Goal: Task Accomplishment & Management: Manage account settings

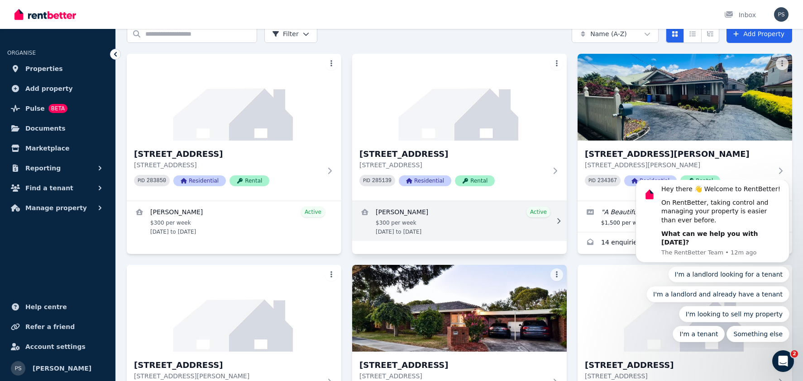
scroll to position [43, 0]
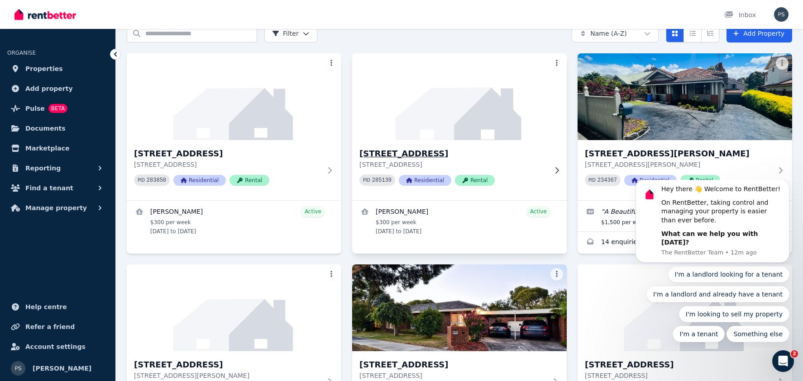
click at [458, 153] on h3 "[STREET_ADDRESS]" at bounding box center [452, 153] width 187 height 13
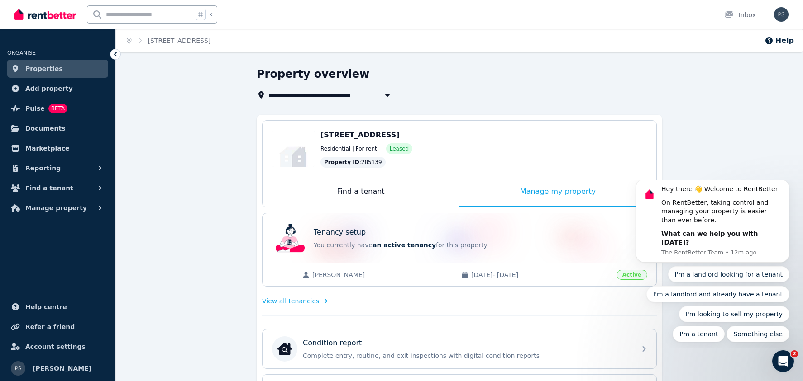
scroll to position [19, 0]
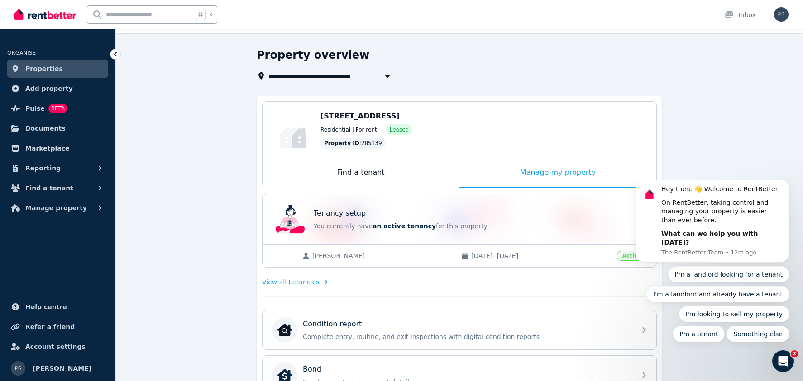
drag, startPoint x: 498, startPoint y: 254, endPoint x: 396, endPoint y: 270, distance: 103.1
click at [497, 254] on span "[DATE] - [DATE]" at bounding box center [541, 256] width 140 height 9
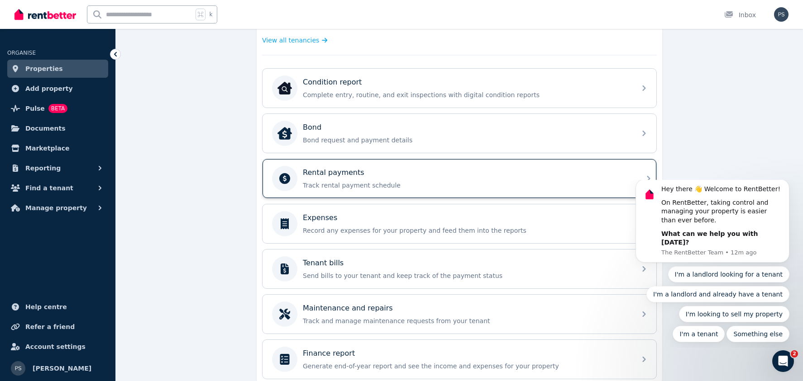
scroll to position [258, 0]
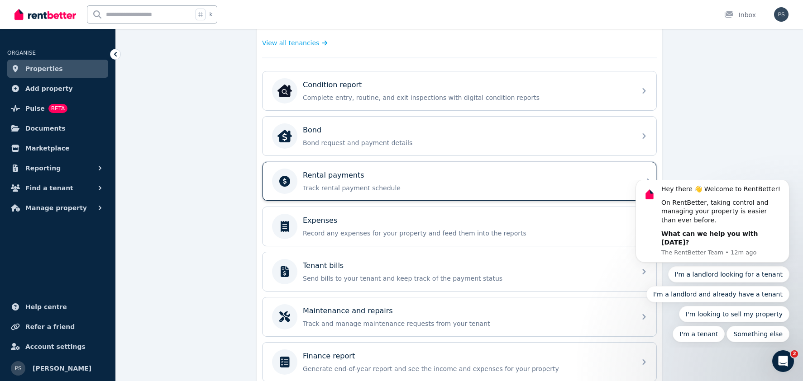
click at [384, 179] on div "Rental payments" at bounding box center [467, 175] width 328 height 11
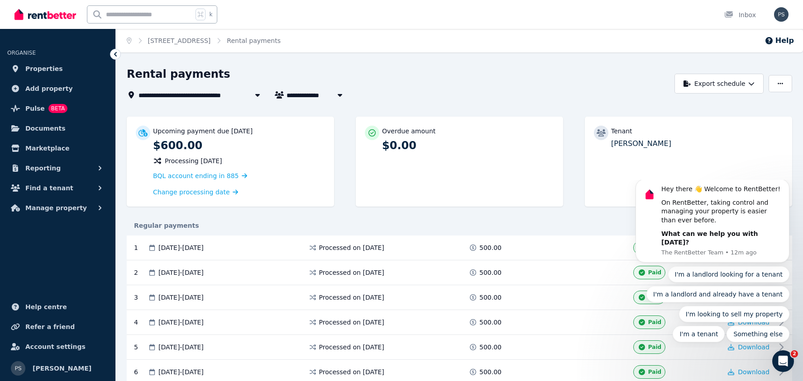
click at [329, 95] on span "[PERSON_NAME]" at bounding box center [320, 95] width 69 height 11
type input "**********"
click at [311, 216] on div "Regular payments" at bounding box center [459, 226] width 665 height 20
click at [116, 53] on icon at bounding box center [115, 54] width 9 height 9
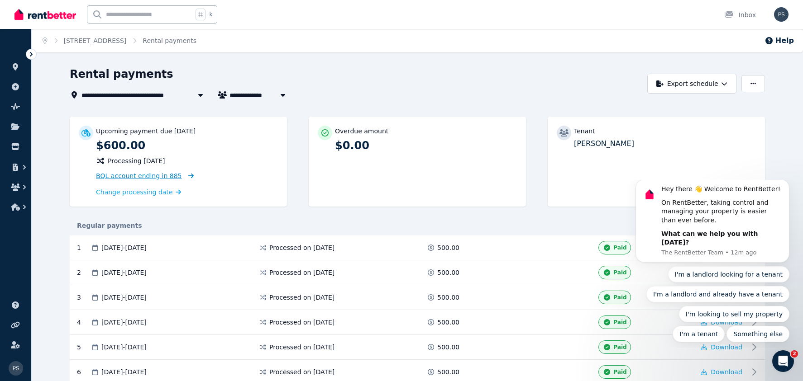
click at [146, 176] on span "BQL account ending in 885" at bounding box center [139, 175] width 86 height 7
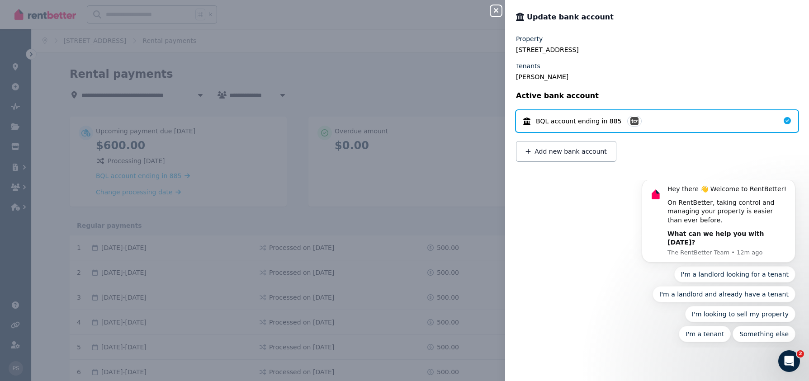
click at [565, 124] on span "BQL account ending in 885" at bounding box center [579, 121] width 86 height 9
click at [434, 154] on div "Close panel Update bank account Property [STREET_ADDRESS] Tenants [PERSON_NAME]…" at bounding box center [404, 190] width 809 height 381
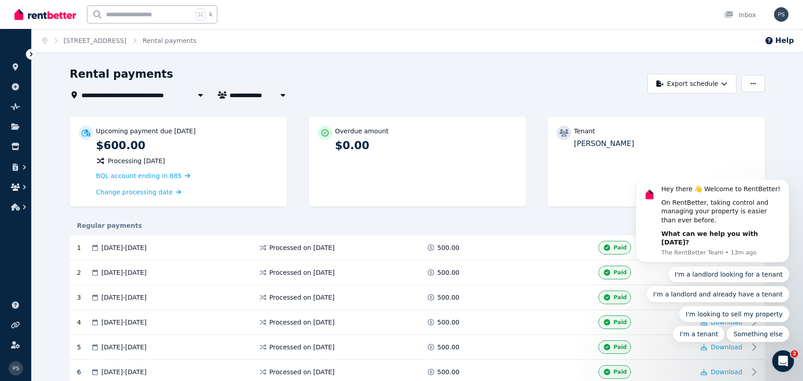
click at [20, 186] on icon "button" at bounding box center [24, 187] width 9 height 9
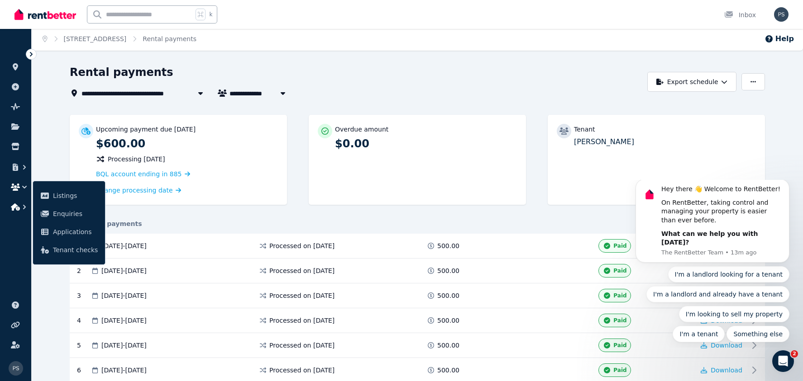
click at [16, 207] on icon "button" at bounding box center [15, 207] width 9 height 7
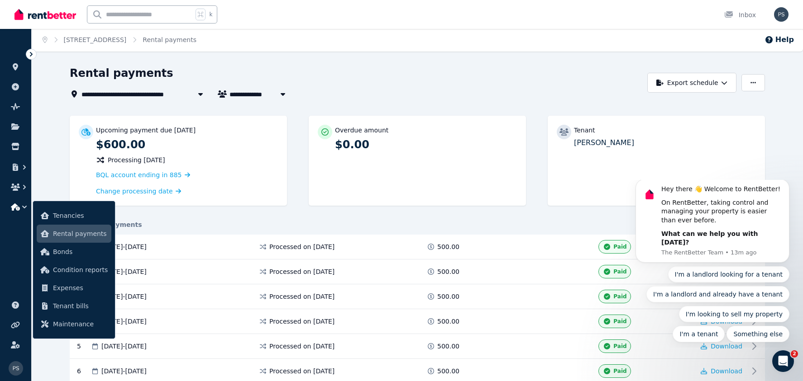
scroll to position [0, 0]
click at [80, 234] on span "Rental payments" at bounding box center [80, 233] width 55 height 11
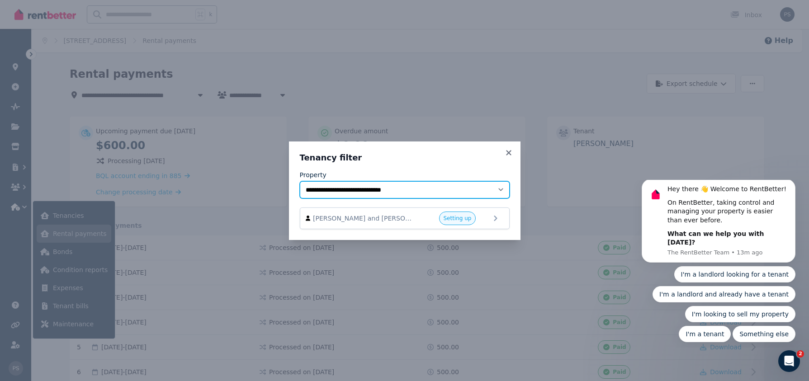
click at [499, 187] on select "**********" at bounding box center [405, 189] width 210 height 17
select select "**********"
click at [300, 181] on select "**********" at bounding box center [405, 189] width 210 height 17
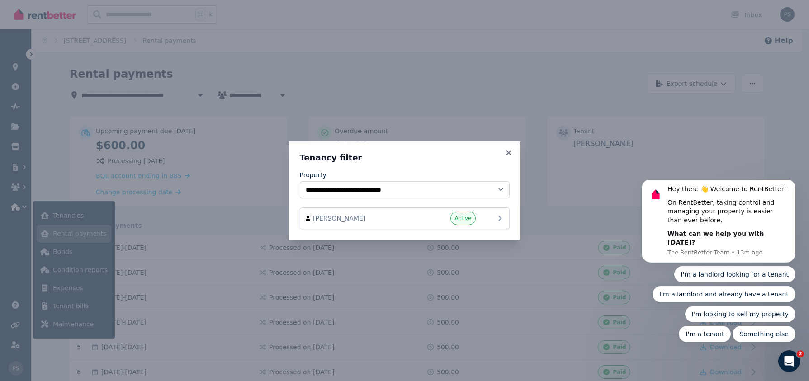
drag, startPoint x: 470, startPoint y: 222, endPoint x: 568, endPoint y: 274, distance: 111.1
click at [470, 222] on span "Active" at bounding box center [463, 219] width 25 height 14
click at [499, 218] on icon at bounding box center [500, 218] width 11 height 11
click at [490, 219] on div "[PERSON_NAME] Active" at bounding box center [405, 219] width 198 height 14
click at [367, 222] on span "[PERSON_NAME]" at bounding box center [364, 218] width 103 height 9
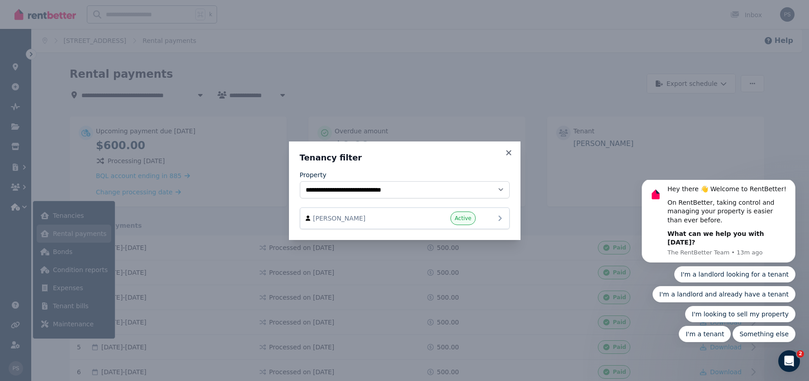
click at [498, 218] on icon at bounding box center [500, 218] width 11 height 11
click at [497, 219] on icon at bounding box center [500, 218] width 11 height 11
drag, startPoint x: 493, startPoint y: 218, endPoint x: 500, endPoint y: 220, distance: 7.5
click at [493, 218] on div "[PERSON_NAME] Active" at bounding box center [405, 219] width 198 height 14
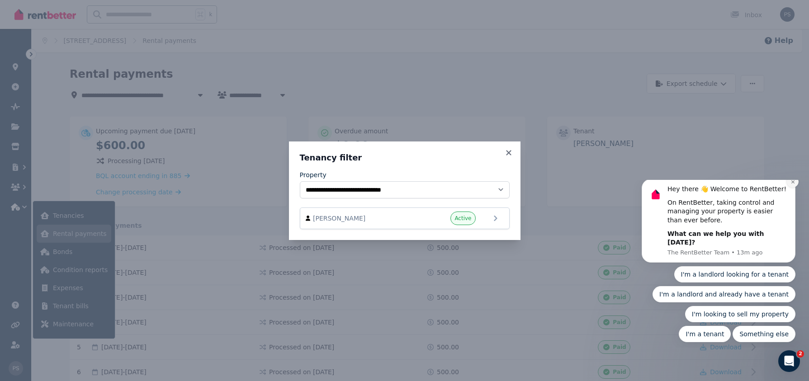
click at [793, 188] on button "Dismiss notification" at bounding box center [793, 182] width 12 height 12
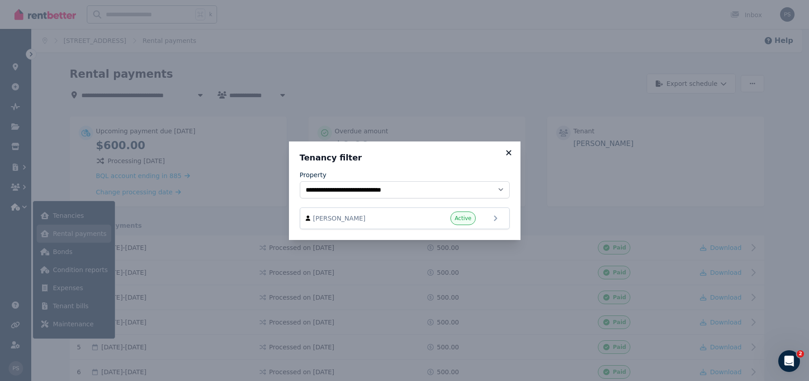
click at [510, 155] on icon at bounding box center [508, 152] width 5 height 5
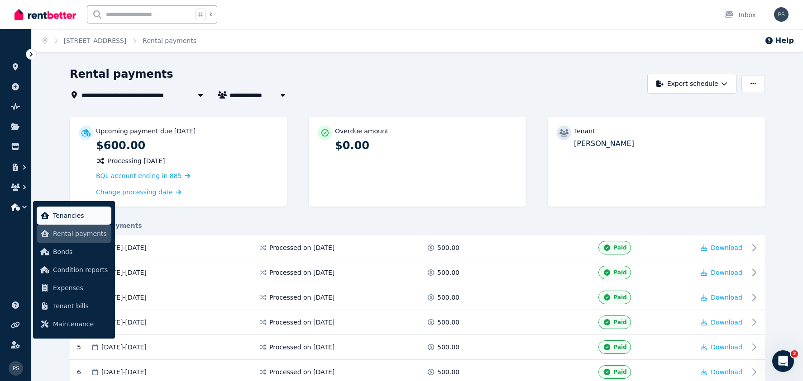
click at [80, 216] on span "Tenancies" at bounding box center [80, 215] width 55 height 11
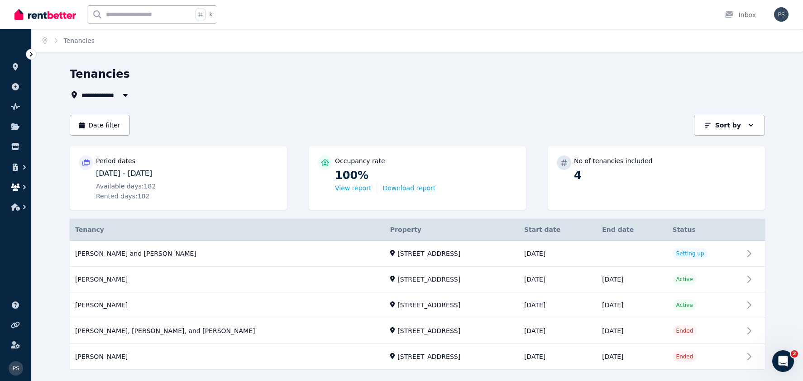
click at [10, 188] on button "button" at bounding box center [15, 187] width 17 height 16
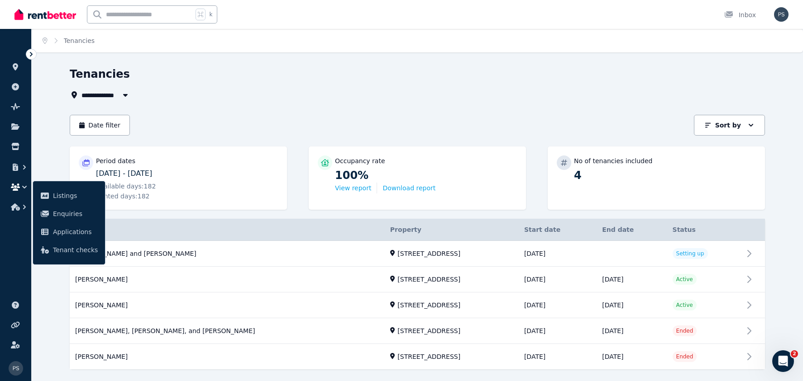
click at [192, 90] on div "**********" at bounding box center [414, 95] width 689 height 11
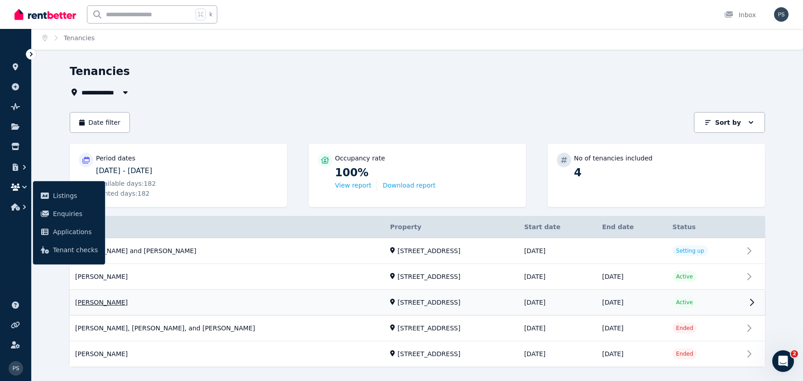
click at [109, 303] on link "View property details" at bounding box center [417, 302] width 695 height 25
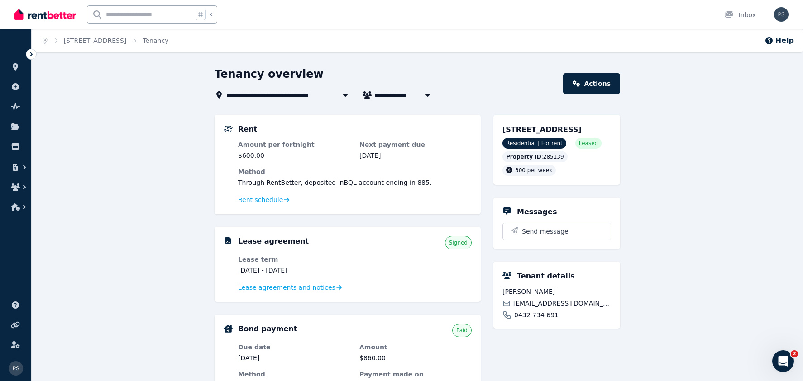
click at [424, 94] on icon "button" at bounding box center [427, 94] width 9 height 7
type input "**********"
click at [482, 81] on div "Tenancy overview" at bounding box center [385, 75] width 343 height 17
click at [596, 86] on link "Actions" at bounding box center [591, 83] width 57 height 21
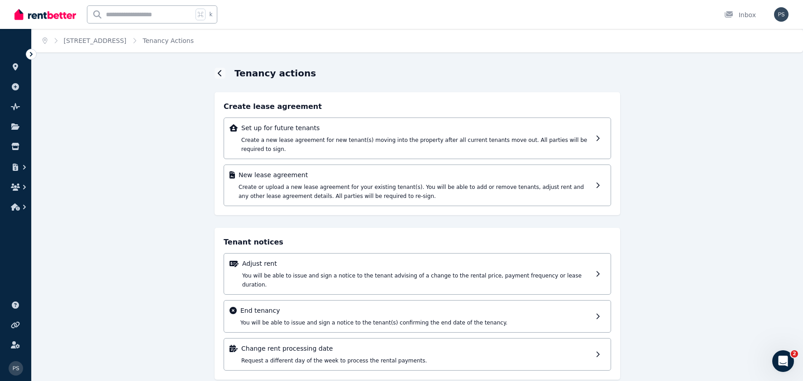
scroll to position [6, 0]
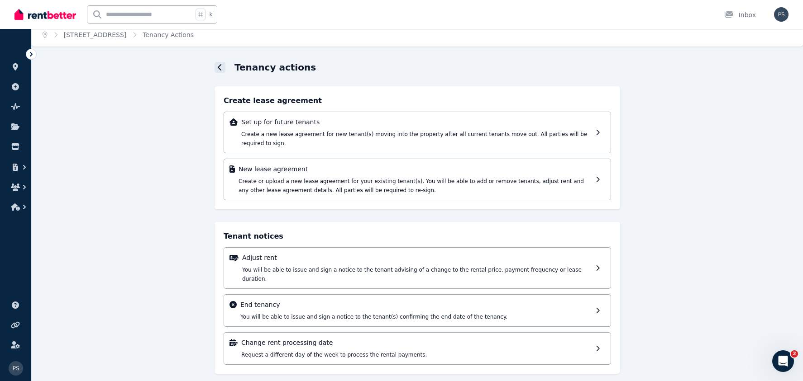
click at [216, 66] on div at bounding box center [219, 67] width 11 height 11
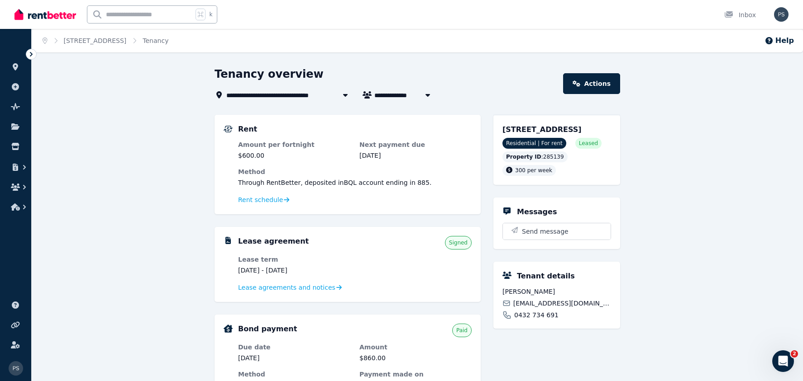
click at [405, 95] on span "[PERSON_NAME]" at bounding box center [408, 95] width 69 height 11
type input "**********"
click at [337, 139] on div "Rent Amount per fortnight $600.00 Next payment due [DATE] Method Through RentBe…" at bounding box center [354, 164] width 233 height 81
click at [575, 90] on link "Actions" at bounding box center [591, 83] width 57 height 21
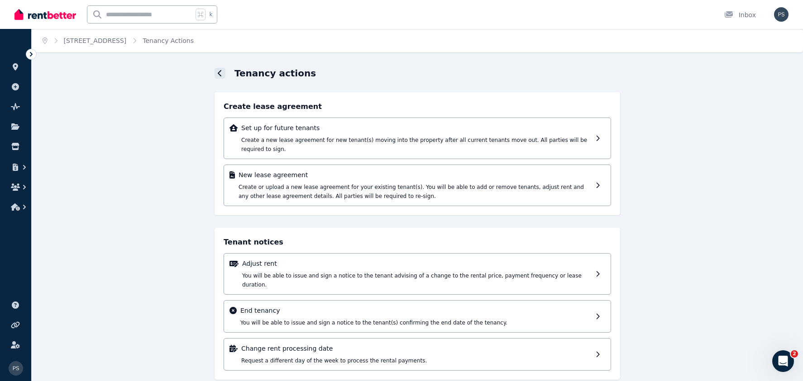
click at [217, 68] on div at bounding box center [219, 73] width 11 height 11
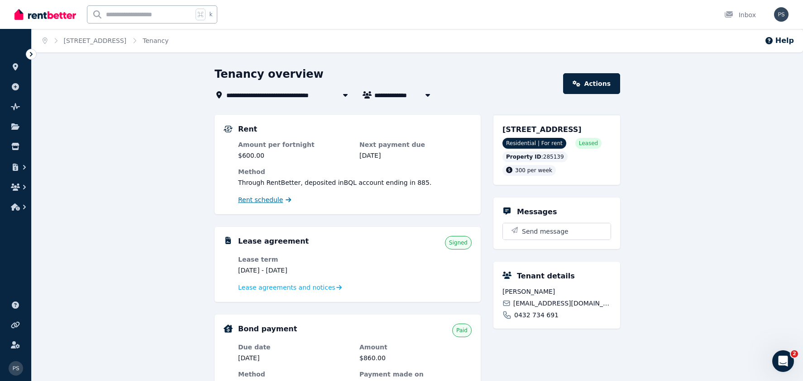
click at [269, 203] on span "Rent schedule" at bounding box center [260, 199] width 45 height 9
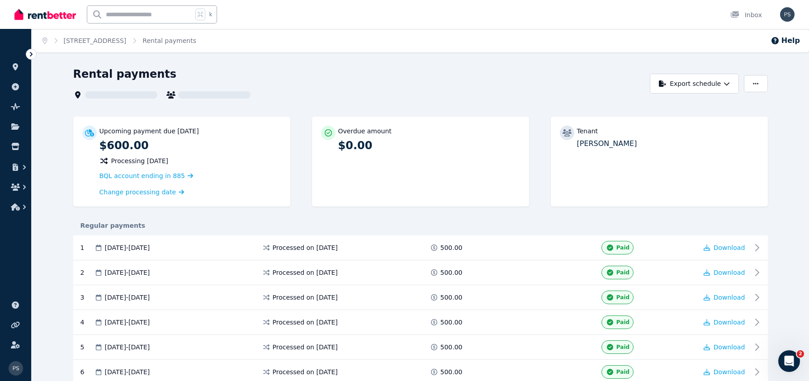
scroll to position [2, 0]
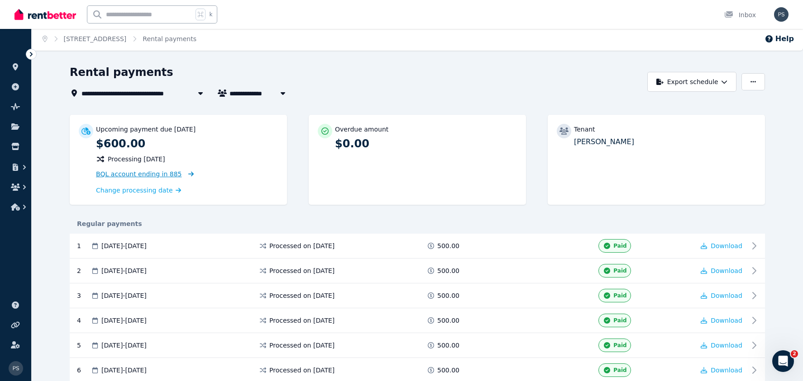
click at [157, 174] on span "BQL account ending in 885" at bounding box center [139, 174] width 86 height 7
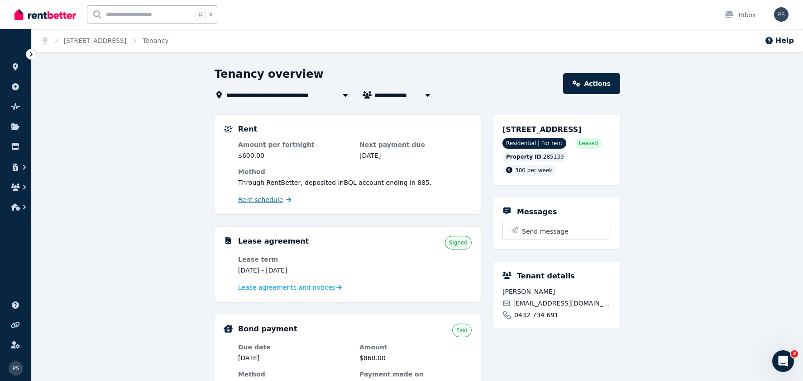
click at [261, 201] on span "Rent schedule" at bounding box center [260, 199] width 45 height 9
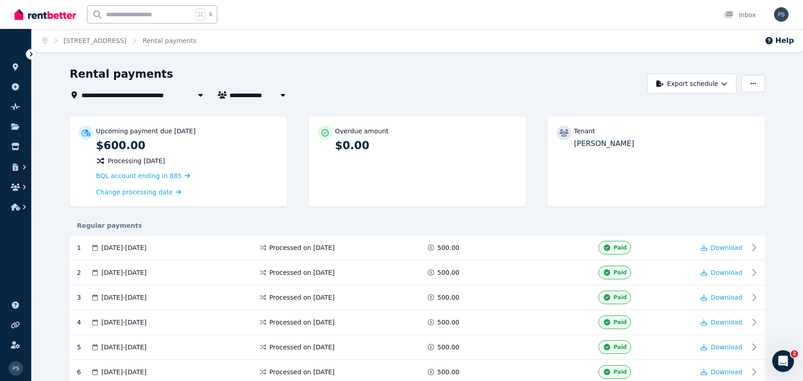
drag, startPoint x: 130, startPoint y: 178, endPoint x: 266, endPoint y: 195, distance: 136.7
click at [130, 178] on span "BQL account ending in 885" at bounding box center [139, 175] width 86 height 7
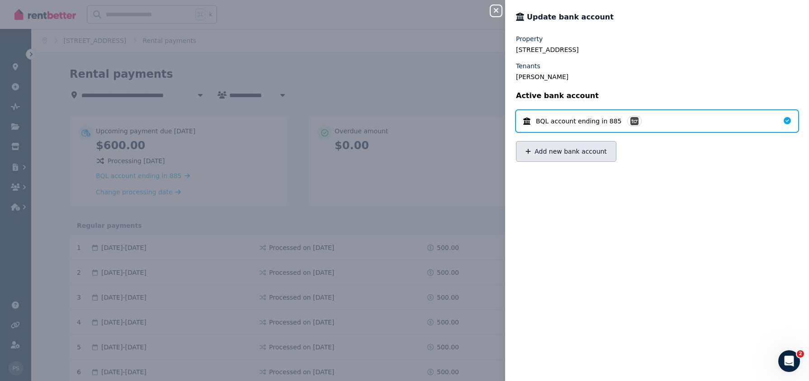
click at [570, 152] on button "Add new bank account" at bounding box center [566, 151] width 100 height 21
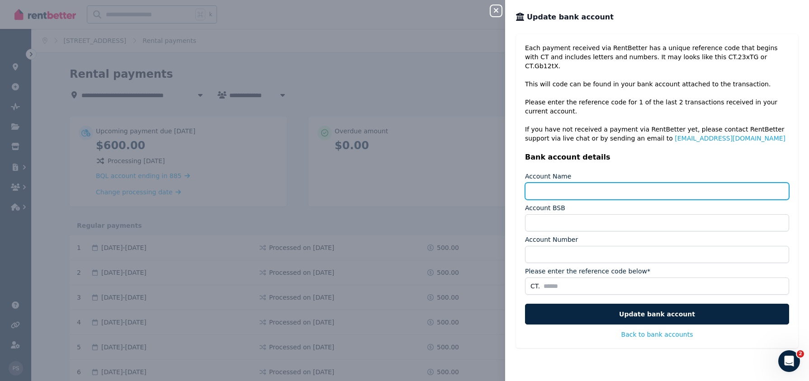
click at [611, 183] on input "Account Name" at bounding box center [657, 191] width 264 height 17
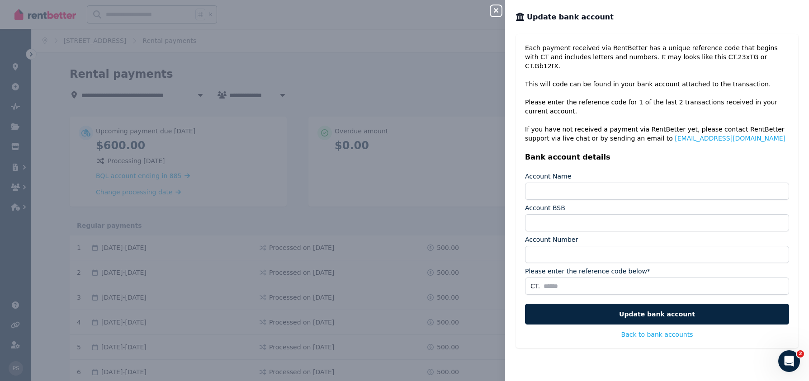
click at [636, 330] on button "Back to bank accounts" at bounding box center [658, 334] width 72 height 9
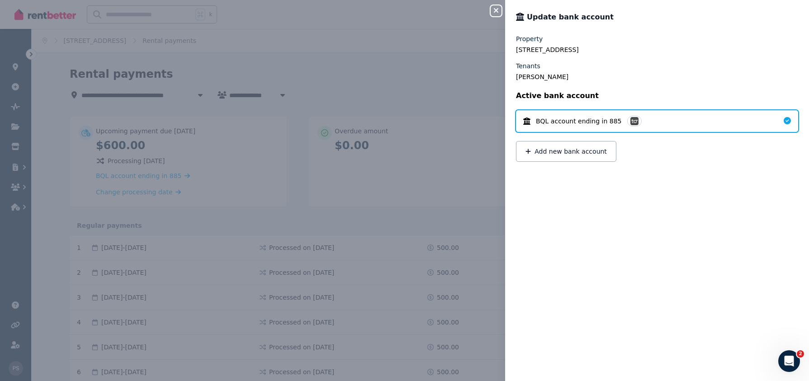
drag, startPoint x: 525, startPoint y: 119, endPoint x: 532, endPoint y: 121, distance: 6.6
click at [527, 119] on icon at bounding box center [526, 121] width 7 height 7
click at [633, 122] on img at bounding box center [635, 121] width 8 height 8
click at [539, 119] on span "BQL account ending in 885" at bounding box center [579, 121] width 86 height 9
click at [526, 120] on icon at bounding box center [526, 121] width 7 height 7
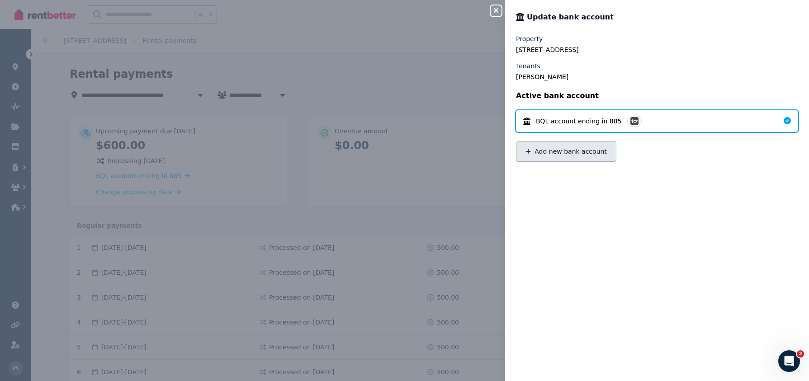
click at [556, 153] on button "Add new bank account" at bounding box center [566, 151] width 100 height 21
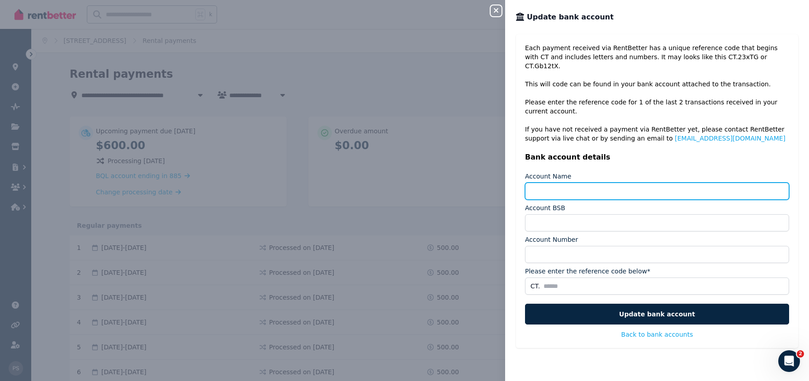
click at [559, 183] on input "Account Name" at bounding box center [657, 191] width 264 height 17
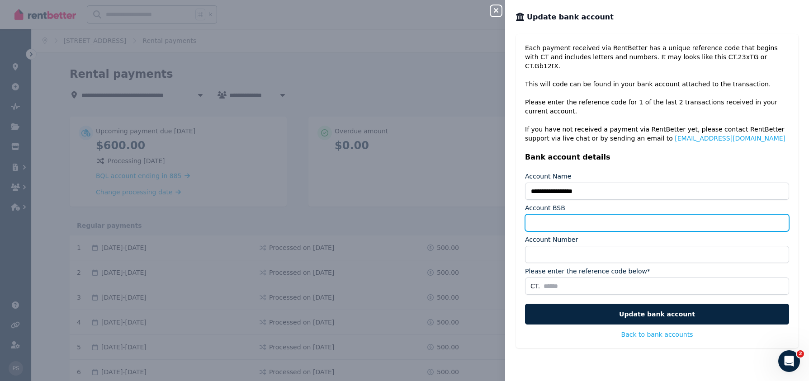
click at [563, 214] on input "Account BSB" at bounding box center [657, 222] width 264 height 17
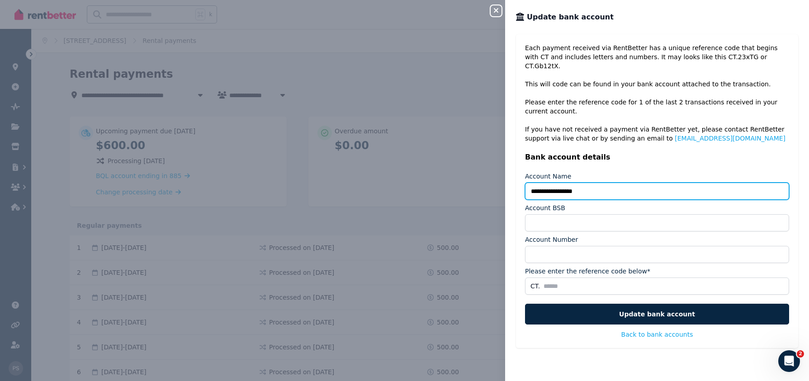
click at [613, 183] on input "**********" at bounding box center [657, 191] width 264 height 17
paste input "**********"
drag, startPoint x: 646, startPoint y: 183, endPoint x: 612, endPoint y: 184, distance: 34.4
click at [610, 184] on input "**********" at bounding box center [657, 191] width 264 height 17
type input "**********"
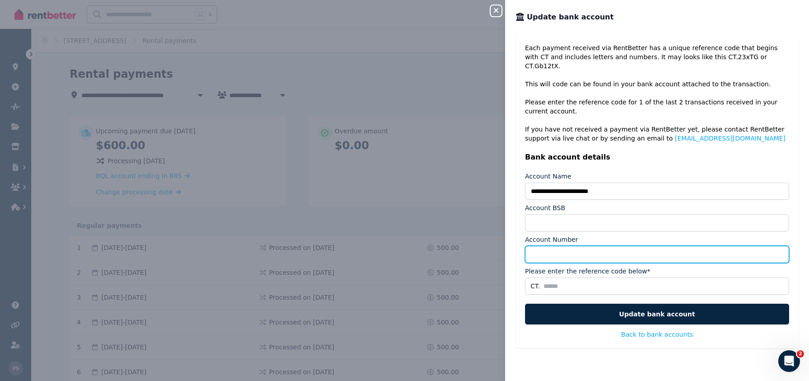
click at [593, 248] on input "Account Number" at bounding box center [657, 254] width 264 height 17
paste input "*********"
type input "*********"
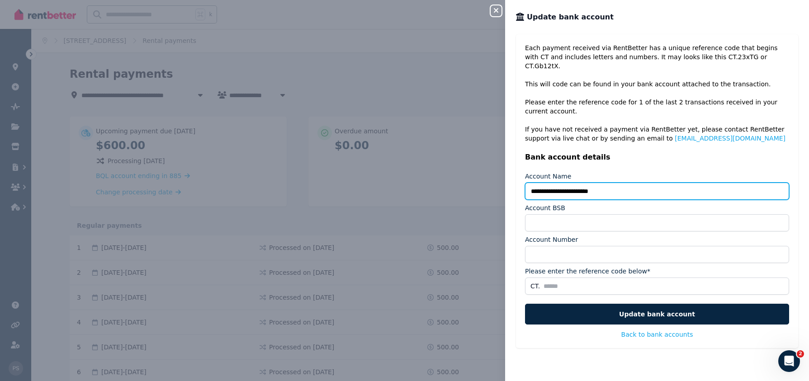
drag, startPoint x: 607, startPoint y: 182, endPoint x: 587, endPoint y: 184, distance: 19.6
click at [586, 183] on input "**********" at bounding box center [657, 191] width 264 height 17
type input "**********"
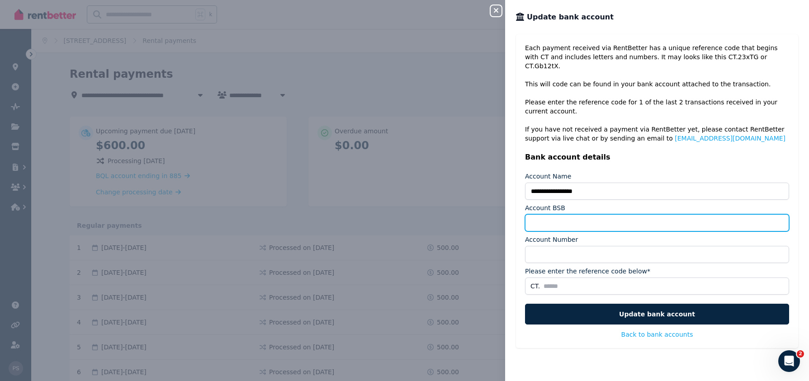
click at [567, 214] on input "Account BSB" at bounding box center [657, 222] width 264 height 17
paste input "******"
type input "******"
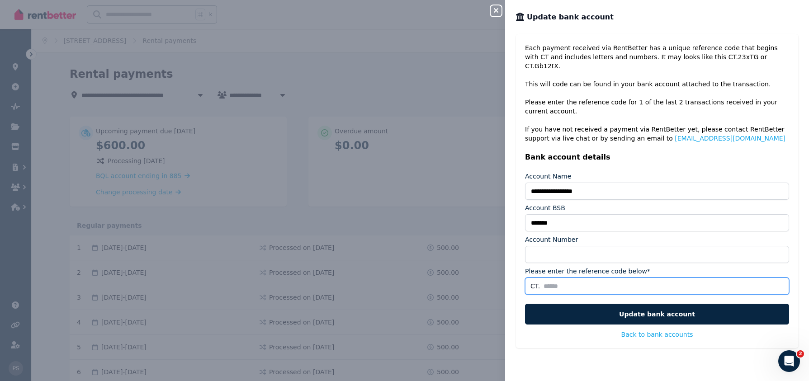
drag, startPoint x: 563, startPoint y: 278, endPoint x: 605, endPoint y: 276, distance: 42.1
click at [563, 278] on input "Please enter the reference code below*" at bounding box center [657, 286] width 264 height 17
click at [496, 13] on icon "button" at bounding box center [496, 10] width 11 height 7
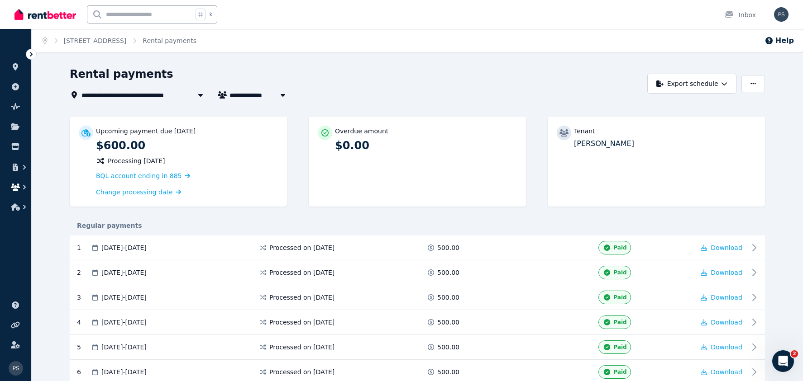
click at [17, 184] on icon "button" at bounding box center [15, 187] width 9 height 7
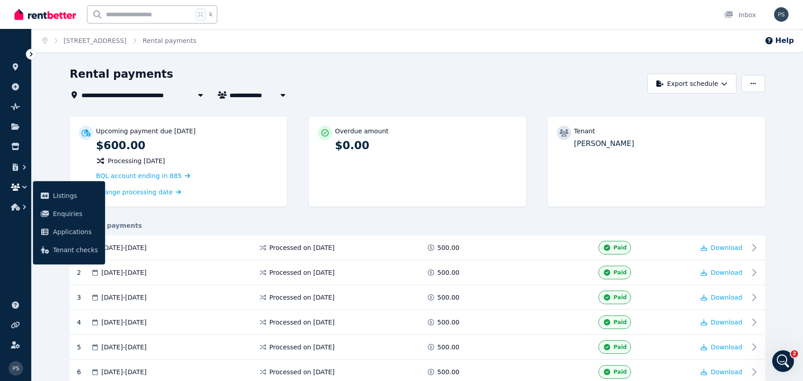
click at [247, 92] on span "[PERSON_NAME]" at bounding box center [263, 95] width 69 height 11
type input "**********"
click at [729, 83] on button "Export schedule" at bounding box center [691, 84] width 89 height 20
click at [752, 81] on icon "button" at bounding box center [752, 84] width 5 height 6
click at [724, 120] on p "Update bank account" at bounding box center [719, 122] width 75 height 9
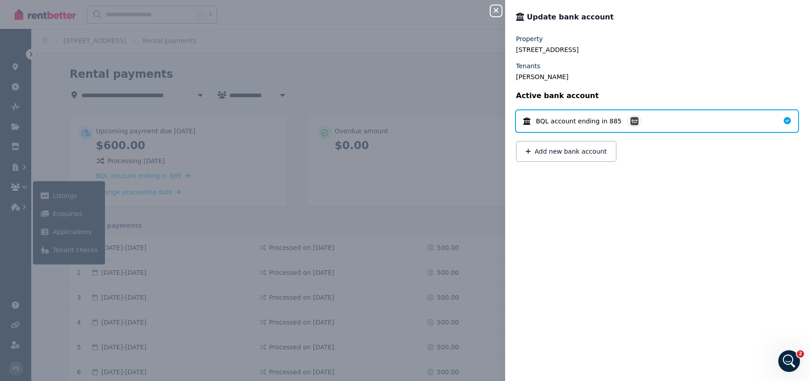
drag, startPoint x: 632, startPoint y: 73, endPoint x: 590, endPoint y: 61, distance: 44.2
click at [631, 73] on legend "[PERSON_NAME]" at bounding box center [657, 76] width 282 height 9
click at [561, 151] on button "Add new bank account" at bounding box center [566, 151] width 100 height 21
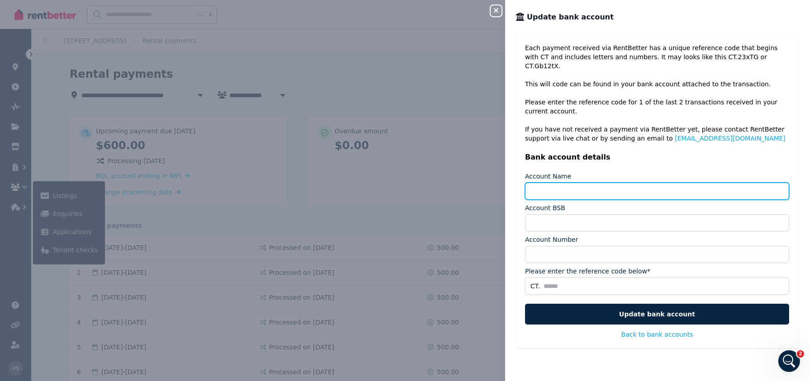
click at [565, 183] on input "Account Name" at bounding box center [657, 191] width 264 height 17
type input "**********"
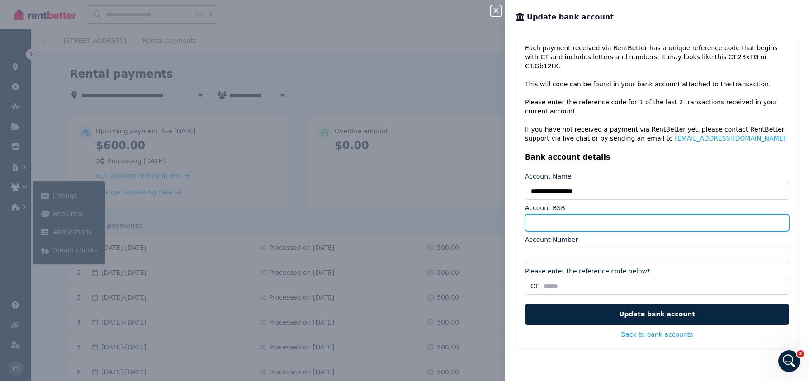
click at [575, 214] on input "Account BSB" at bounding box center [657, 222] width 264 height 17
type input "******"
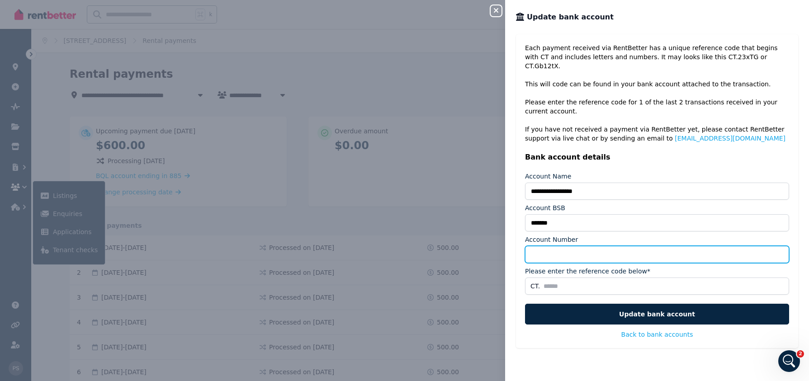
click at [563, 247] on input "Account Number" at bounding box center [657, 254] width 264 height 17
click at [567, 246] on input "Account Number" at bounding box center [657, 254] width 264 height 17
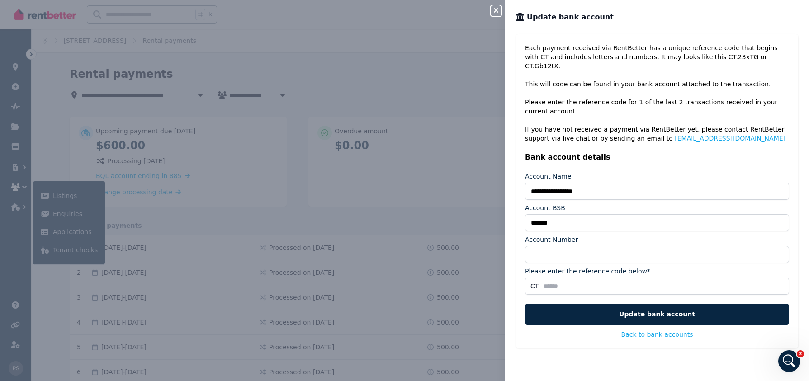
click at [496, 10] on icon "button" at bounding box center [496, 10] width 11 height 7
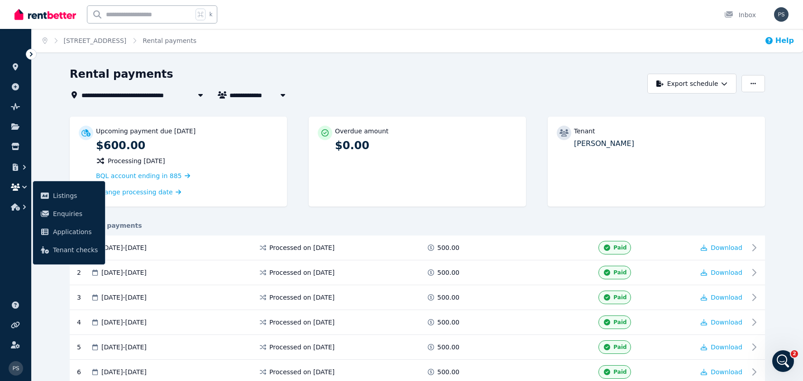
click at [776, 44] on button "Help" at bounding box center [778, 40] width 29 height 11
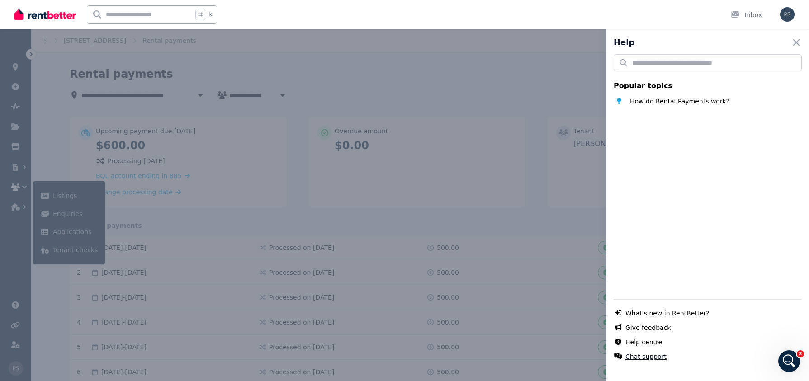
click at [643, 357] on button "Chat support" at bounding box center [646, 356] width 41 height 9
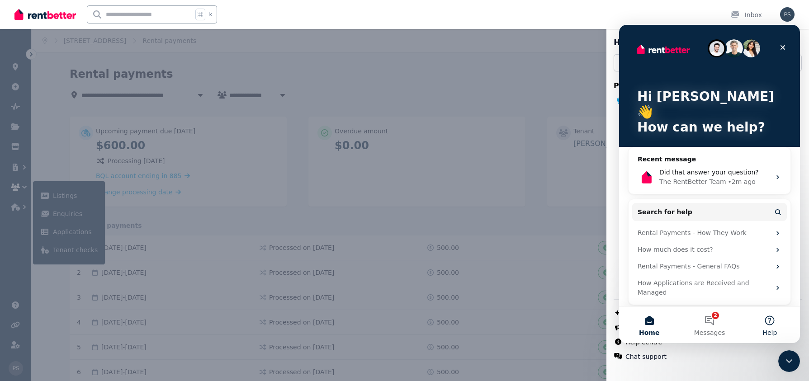
click at [772, 326] on button "Help" at bounding box center [770, 325] width 60 height 36
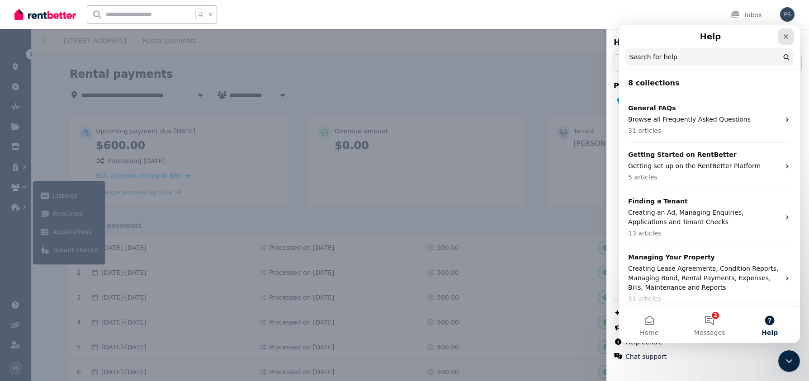
click at [789, 38] on icon "Close" at bounding box center [786, 36] width 7 height 7
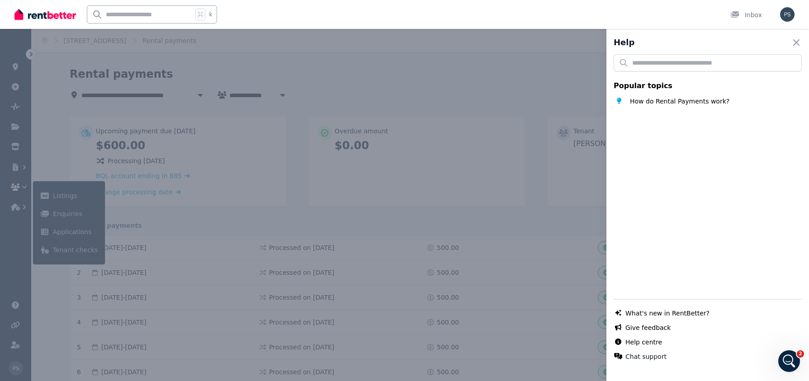
drag, startPoint x: 494, startPoint y: 123, endPoint x: 526, endPoint y: 121, distance: 32.1
click at [494, 123] on div "Help Close panel Popular topics How do Rental Payments work? Chat with us live …" at bounding box center [404, 190] width 809 height 381
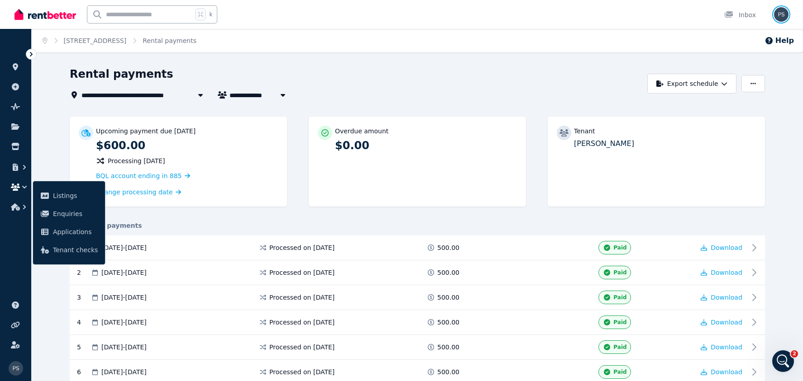
click at [782, 19] on img "button" at bounding box center [781, 14] width 14 height 14
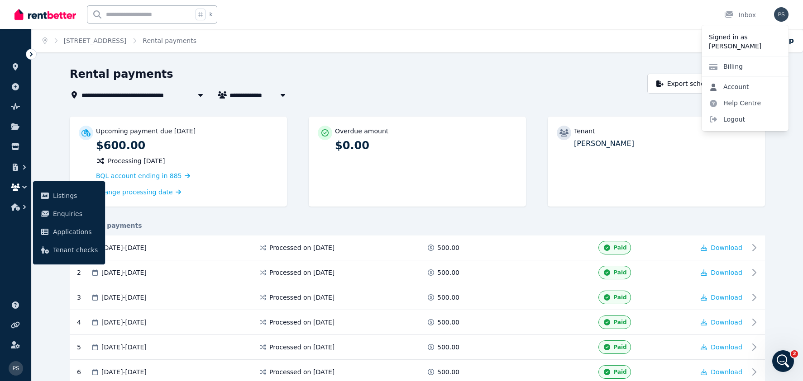
click at [745, 87] on link "Account" at bounding box center [728, 87] width 55 height 16
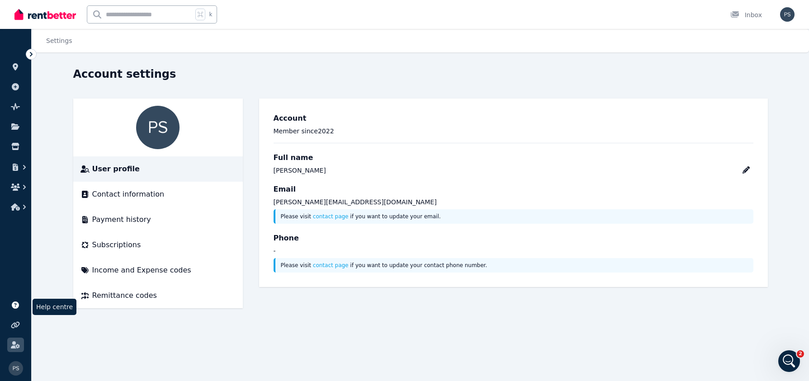
click at [14, 308] on icon at bounding box center [15, 305] width 7 height 7
click at [789, 14] on img "button" at bounding box center [787, 14] width 14 height 14
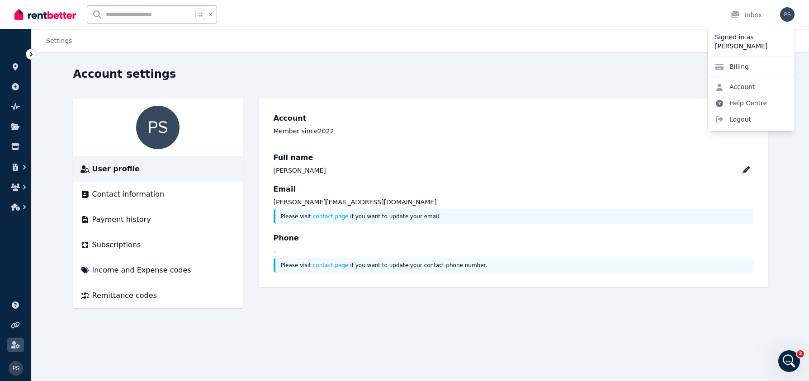
click at [760, 104] on link "Help Centre" at bounding box center [741, 103] width 67 height 16
drag, startPoint x: 685, startPoint y: 265, endPoint x: 679, endPoint y: 270, distance: 7.7
click at [684, 265] on p "Please visit contact page if you want to update your contact phone number." at bounding box center [514, 265] width 467 height 7
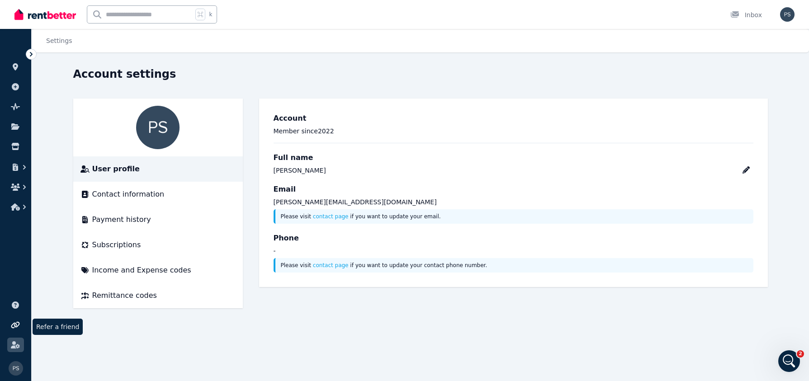
click at [16, 327] on icon at bounding box center [15, 325] width 9 height 7
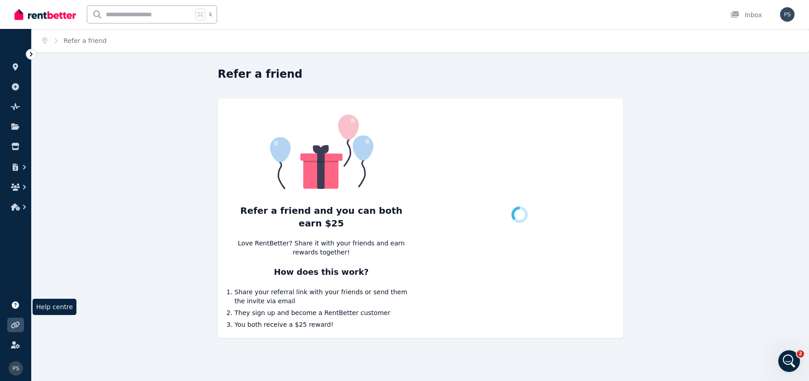
click at [15, 308] on icon at bounding box center [15, 305] width 7 height 7
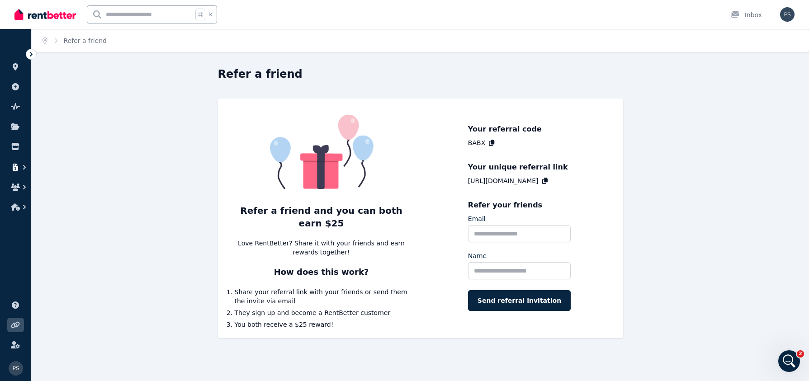
click at [15, 169] on icon "button" at bounding box center [15, 167] width 9 height 7
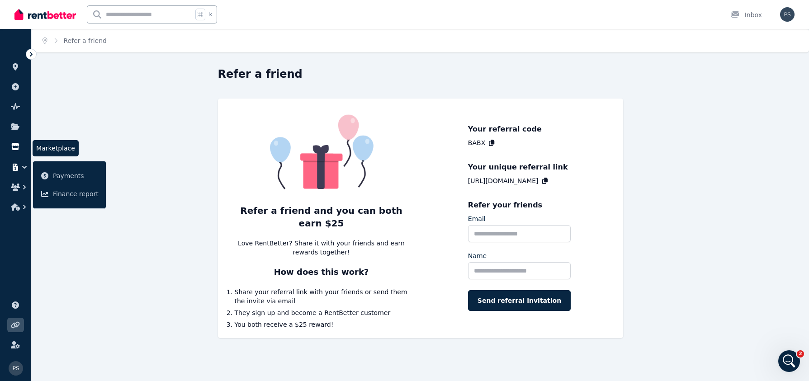
click at [16, 143] on icon at bounding box center [15, 146] width 9 height 7
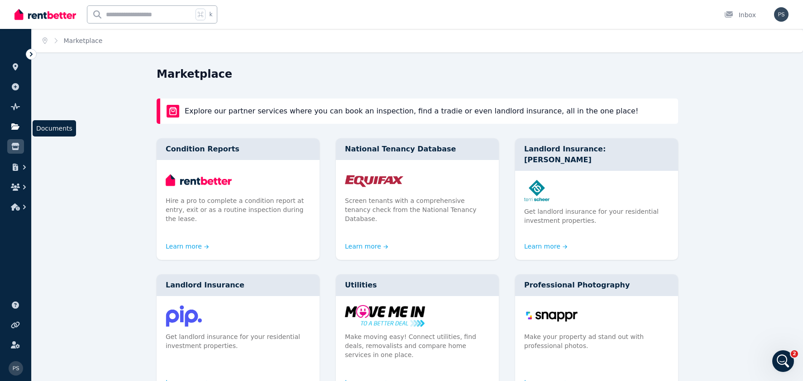
click at [17, 128] on icon at bounding box center [15, 127] width 8 height 6
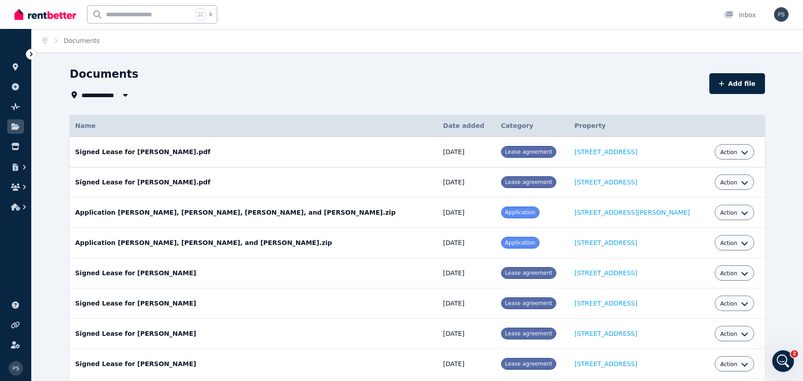
click at [741, 152] on icon "button" at bounding box center [744, 152] width 7 height 7
click at [701, 174] on link "Edit" at bounding box center [706, 173] width 87 height 16
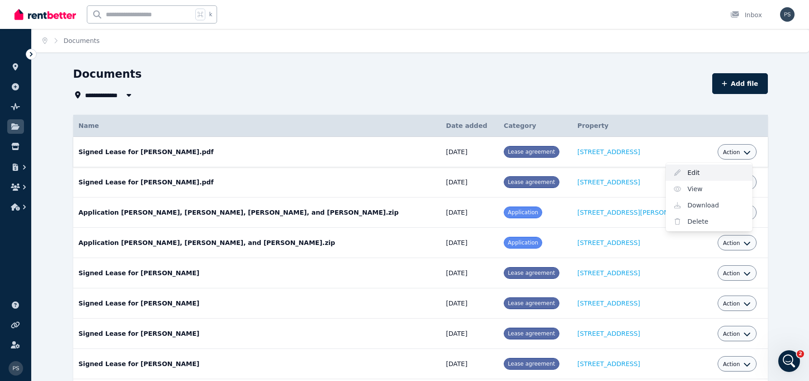
select select "**********"
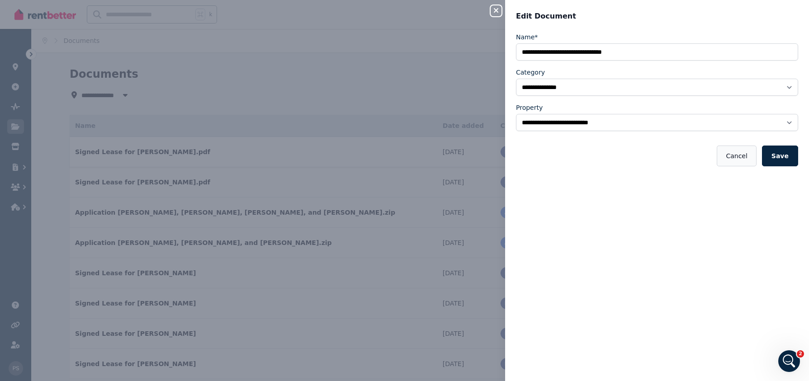
click at [734, 158] on button "Cancel" at bounding box center [736, 156] width 39 height 21
select select "*****"
select select
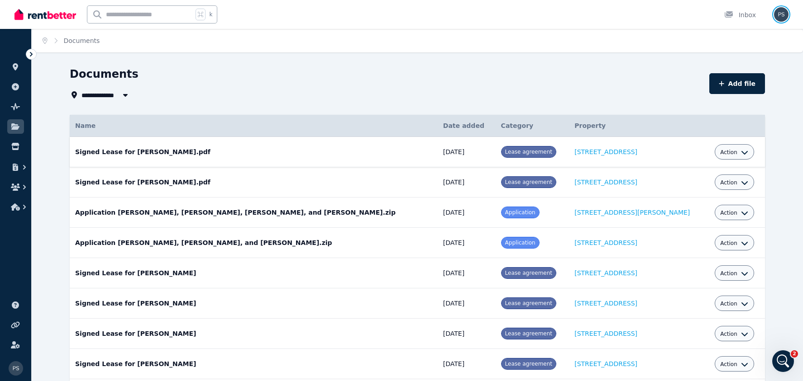
click at [775, 13] on img "button" at bounding box center [781, 14] width 14 height 14
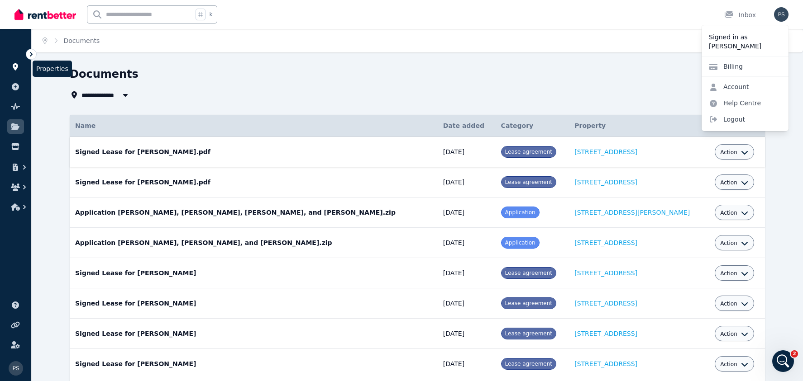
click at [18, 65] on icon at bounding box center [15, 66] width 9 height 7
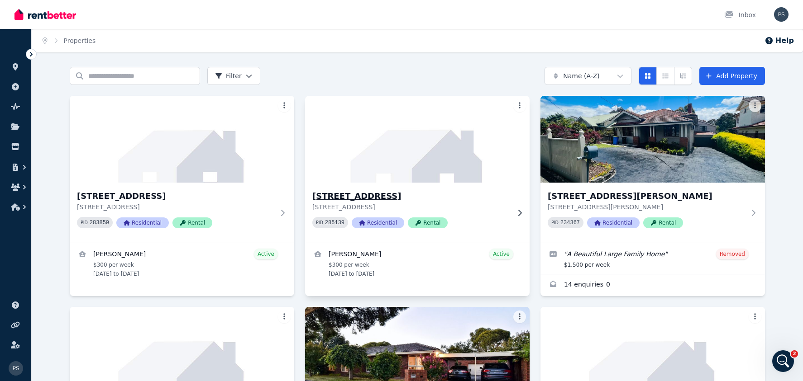
click at [407, 197] on h3 "[STREET_ADDRESS]" at bounding box center [410, 196] width 197 height 13
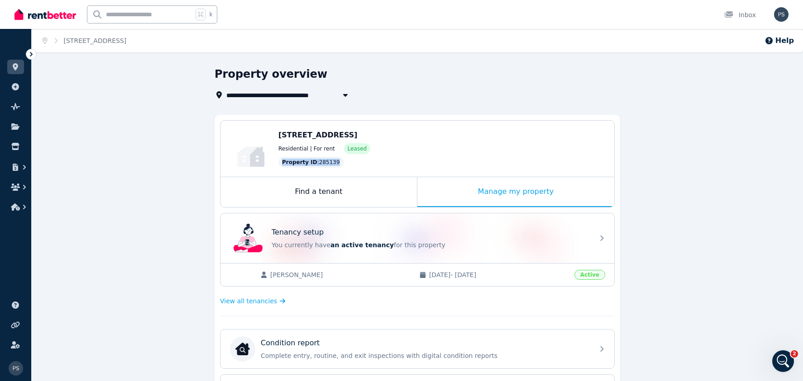
drag, startPoint x: 334, startPoint y: 162, endPoint x: 279, endPoint y: 162, distance: 55.7
click at [279, 162] on div "Property ID : 285139" at bounding box center [310, 162] width 65 height 11
copy div "Property ID : 285139"
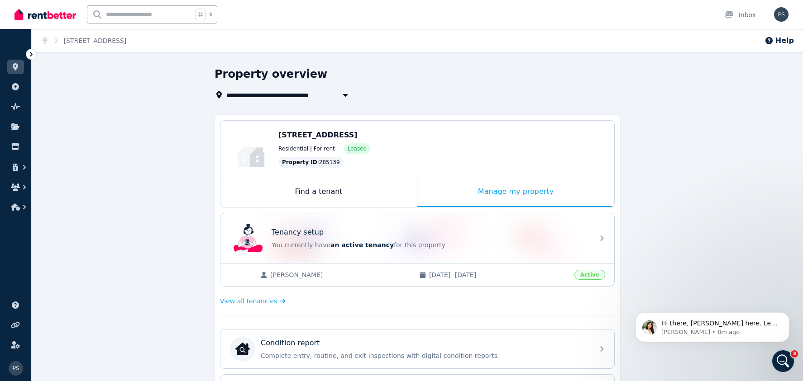
click at [302, 95] on span "[STREET_ADDRESS]" at bounding box center [264, 95] width 76 height 11
type input "**********"
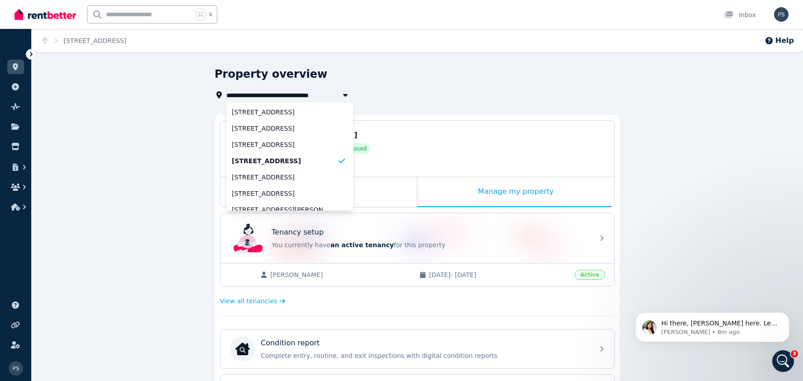
click at [489, 121] on div "Edit [STREET_ADDRESS] Residential | For rent Leased Property ID : 285139" at bounding box center [417, 149] width 394 height 56
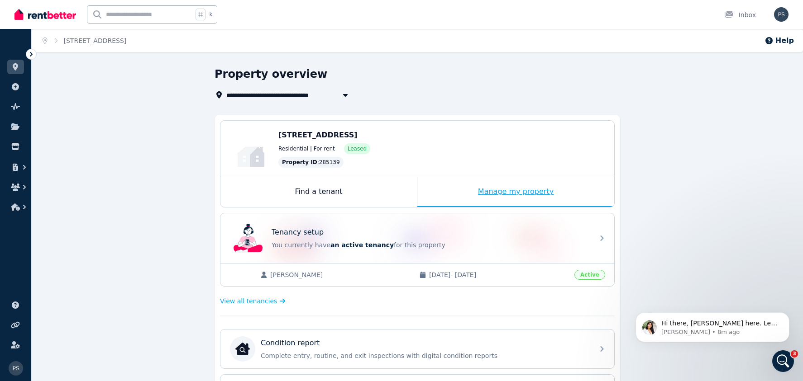
click at [506, 189] on div "Manage my property" at bounding box center [515, 192] width 197 height 30
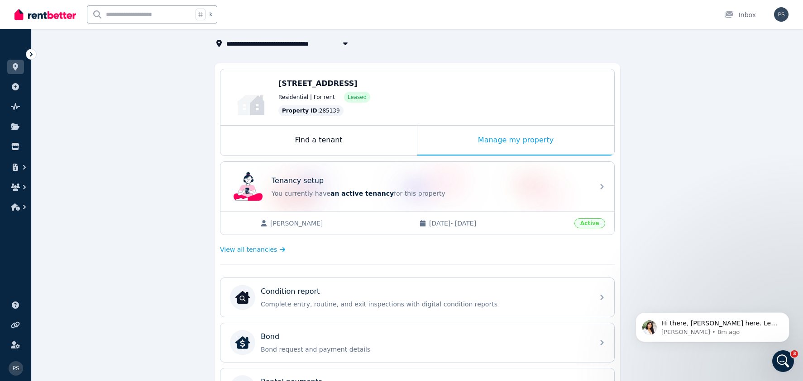
scroll to position [52, 0]
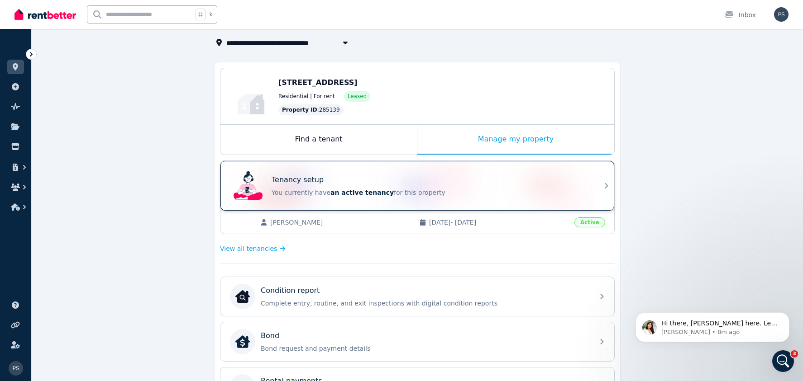
click at [446, 184] on div "Tenancy setup" at bounding box center [429, 180] width 317 height 11
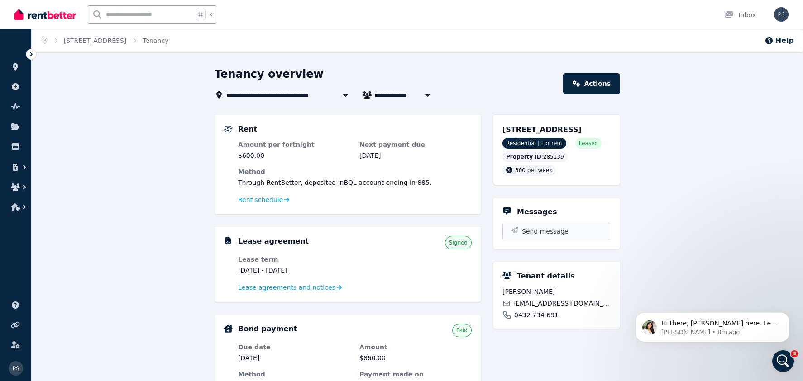
click at [551, 236] on span "Send message" at bounding box center [545, 231] width 47 height 9
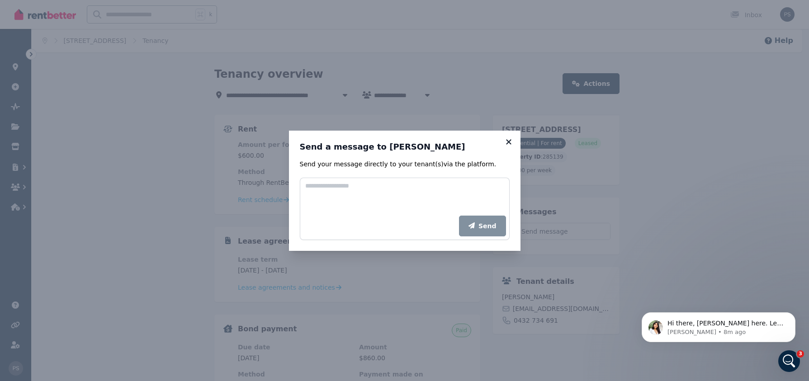
click at [508, 142] on icon at bounding box center [508, 141] width 5 height 5
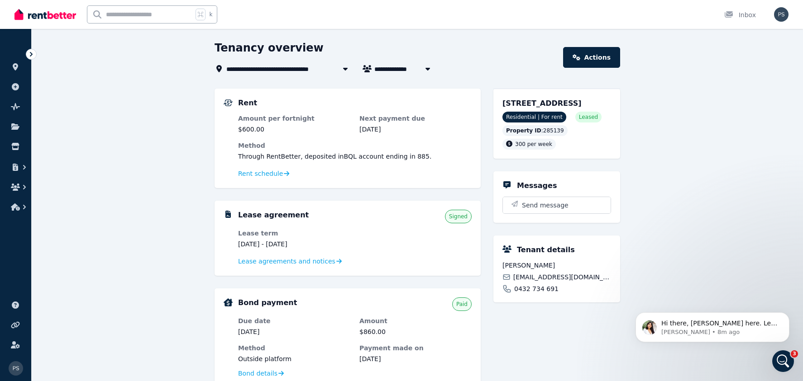
scroll to position [28, 0]
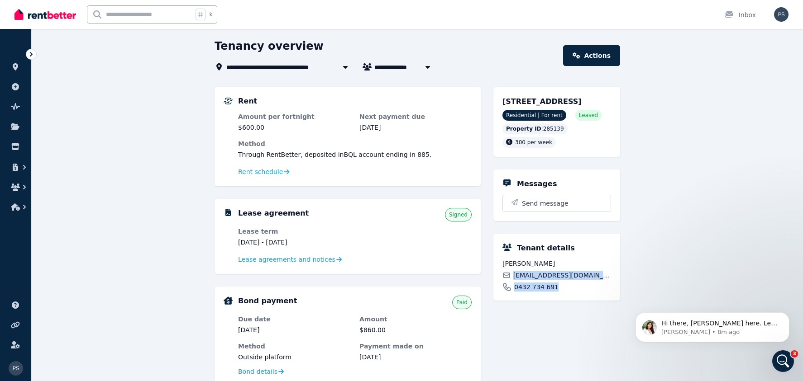
drag, startPoint x: 560, startPoint y: 299, endPoint x: 515, endPoint y: 287, distance: 46.3
click at [515, 287] on div "[PERSON_NAME] [EMAIL_ADDRESS][DOMAIN_NAME] 0432 734 691" at bounding box center [556, 275] width 109 height 33
click at [589, 291] on div "[PERSON_NAME] [EMAIL_ADDRESS][DOMAIN_NAME] 0432 734 691" at bounding box center [556, 275] width 109 height 33
drag, startPoint x: 593, startPoint y: 286, endPoint x: 514, endPoint y: 286, distance: 79.2
click at [514, 280] on div "[EMAIL_ADDRESS][DOMAIN_NAME]" at bounding box center [556, 275] width 109 height 9
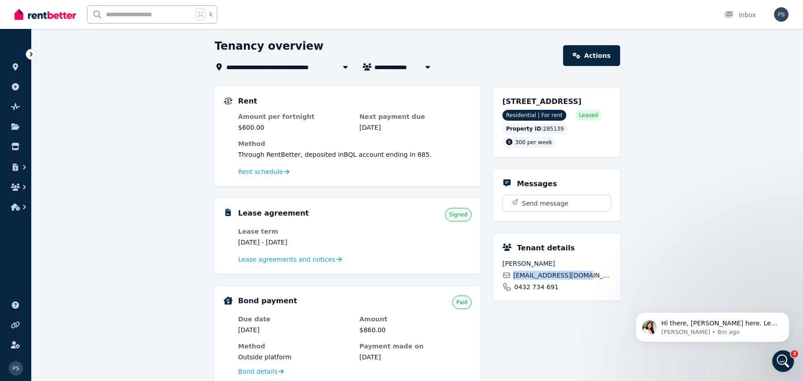
copy span "[EMAIL_ADDRESS][DOMAIN_NAME]"
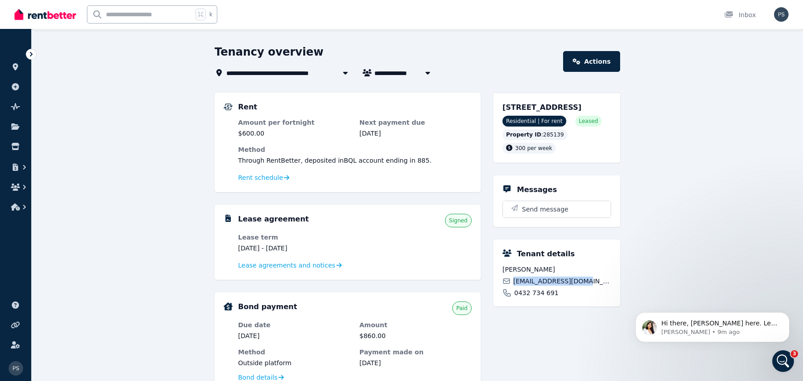
scroll to position [22, 0]
drag, startPoint x: 561, startPoint y: 307, endPoint x: 509, endPoint y: 292, distance: 53.7
click at [509, 292] on div "[PERSON_NAME] [EMAIL_ADDRESS][DOMAIN_NAME] 0432 734 691" at bounding box center [556, 282] width 109 height 33
drag, startPoint x: 558, startPoint y: 315, endPoint x: 563, endPoint y: 309, distance: 7.4
click at [558, 307] on div "Tenant details [PERSON_NAME] [EMAIL_ADDRESS][DOMAIN_NAME] 0432 734 691" at bounding box center [556, 273] width 127 height 67
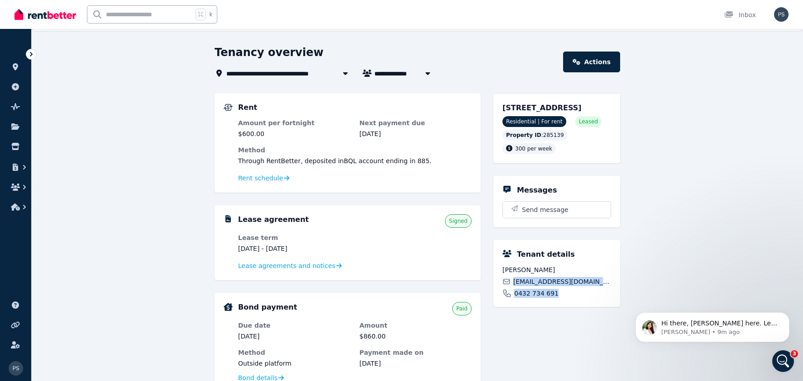
click at [562, 298] on div "0432 734 691" at bounding box center [556, 293] width 109 height 9
drag, startPoint x: 562, startPoint y: 304, endPoint x: 516, endPoint y: 306, distance: 46.2
click at [516, 298] on div "0432 734 691" at bounding box center [556, 293] width 109 height 9
copy span "0432 734 691"
drag, startPoint x: 565, startPoint y: 120, endPoint x: 502, endPoint y: 108, distance: 64.0
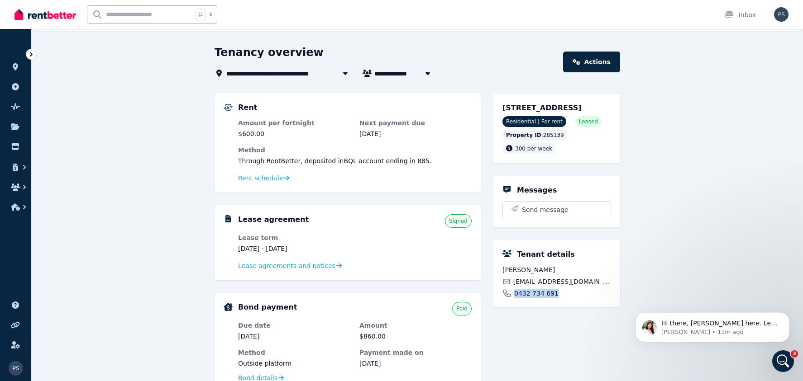
click at [502, 108] on div "[STREET_ADDRESS]" at bounding box center [556, 108] width 109 height 11
copy span "[STREET_ADDRESS]"
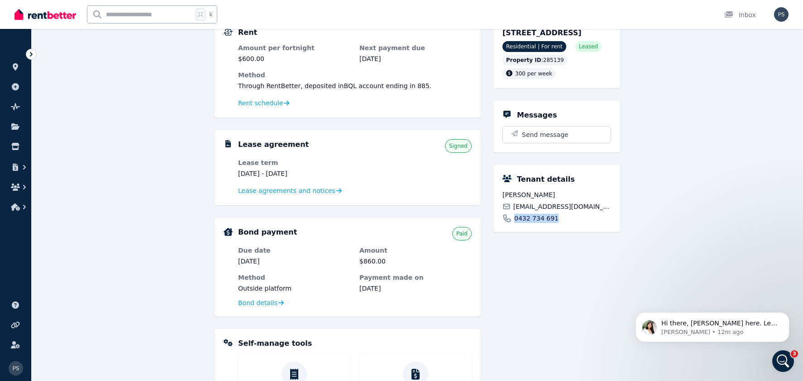
scroll to position [0, 0]
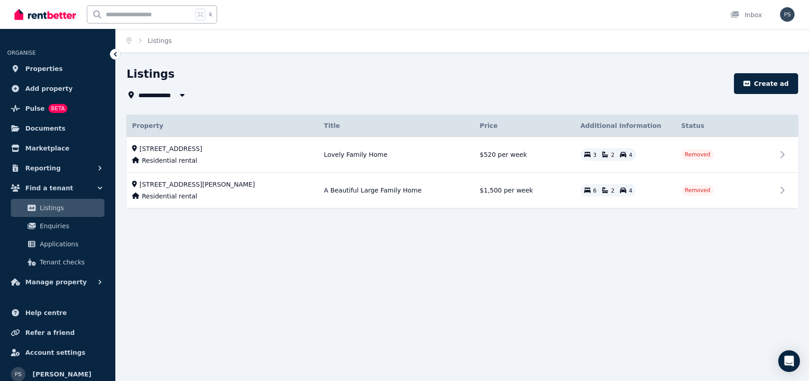
drag, startPoint x: 1, startPoint y: 82, endPoint x: 151, endPoint y: 49, distance: 153.3
click at [75, 81] on ul "ORGANISE Properties Add property Pulse BETA Documents Marketplace Reporting Fin…" at bounding box center [57, 164] width 115 height 253
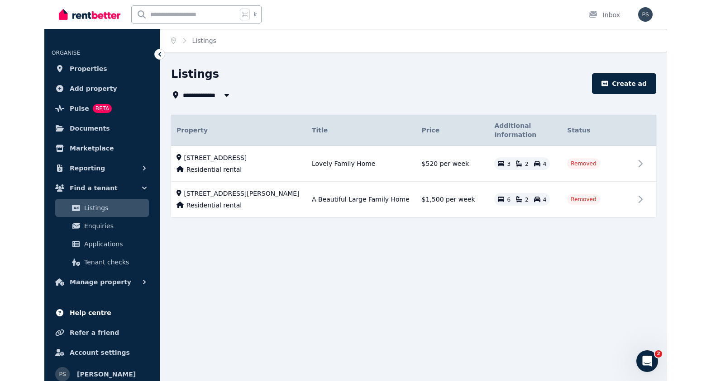
scroll to position [6, 0]
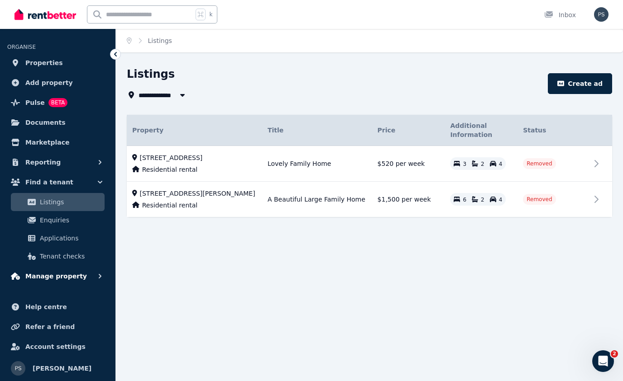
click at [74, 276] on span "Manage property" at bounding box center [56, 276] width 62 height 11
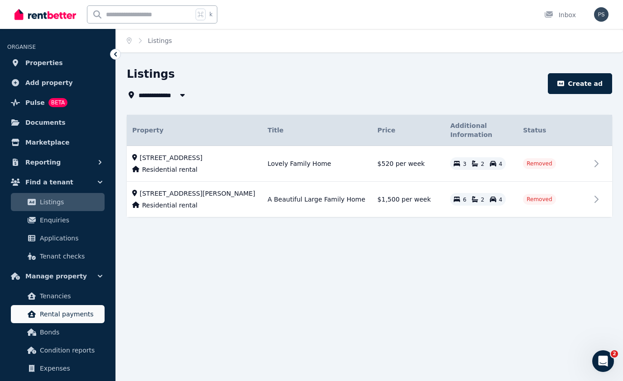
click at [66, 317] on span "Rental payments" at bounding box center [70, 314] width 61 height 11
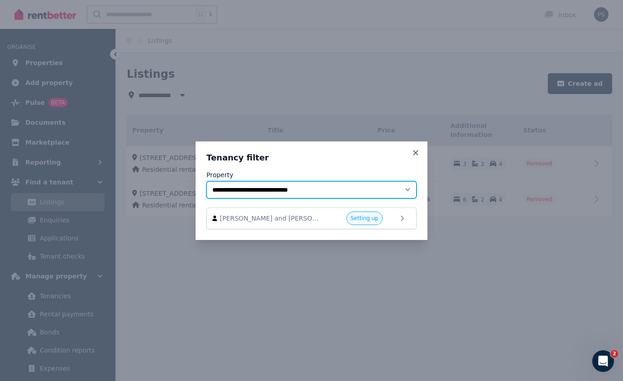
click at [382, 189] on select "**********" at bounding box center [311, 189] width 210 height 17
select select "**********"
click at [206, 181] on select "**********" at bounding box center [311, 189] width 210 height 17
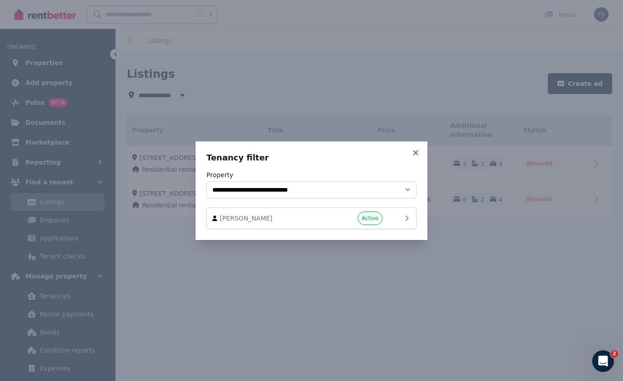
drag, startPoint x: 396, startPoint y: 218, endPoint x: 392, endPoint y: 221, distance: 5.2
click at [396, 218] on div "[PERSON_NAME] Active" at bounding box center [311, 219] width 198 height 14
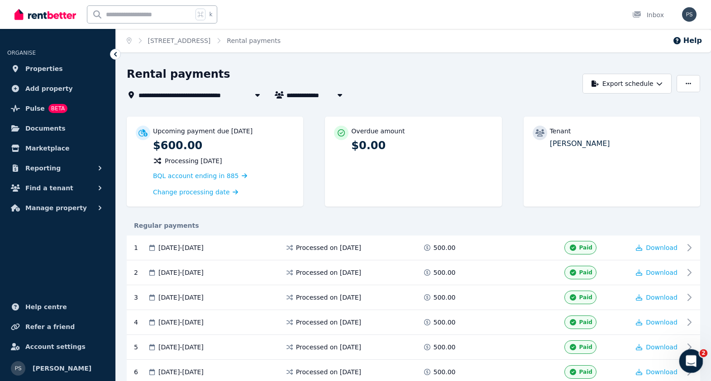
drag, startPoint x: 690, startPoint y: 361, endPoint x: 1378, endPoint y: 700, distance: 766.8
click at [691, 361] on icon "Open Intercom Messenger" at bounding box center [689, 360] width 15 height 15
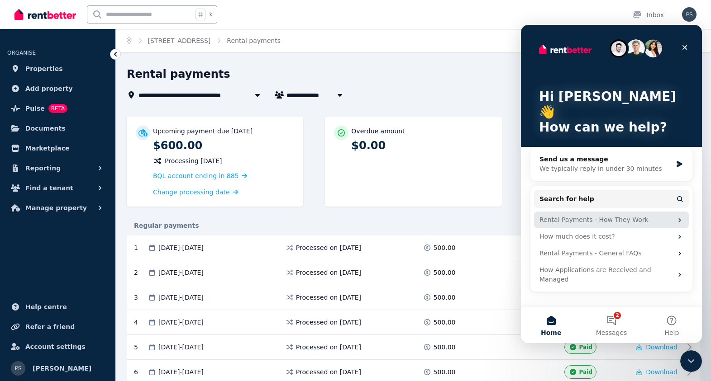
click at [613, 215] on div "Rental Payments - How They Work" at bounding box center [605, 220] width 133 height 10
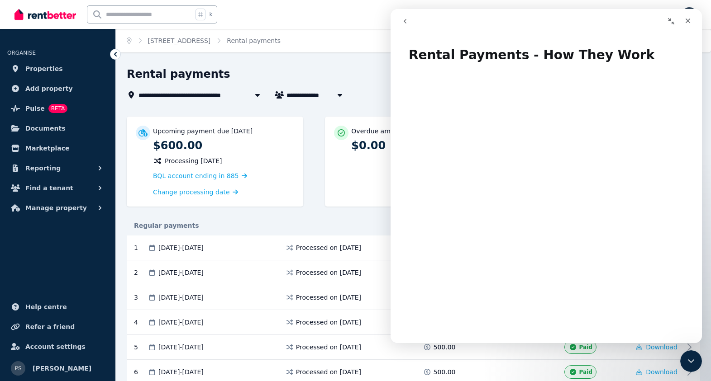
click at [406, 22] on icon "go back" at bounding box center [404, 21] width 7 height 7
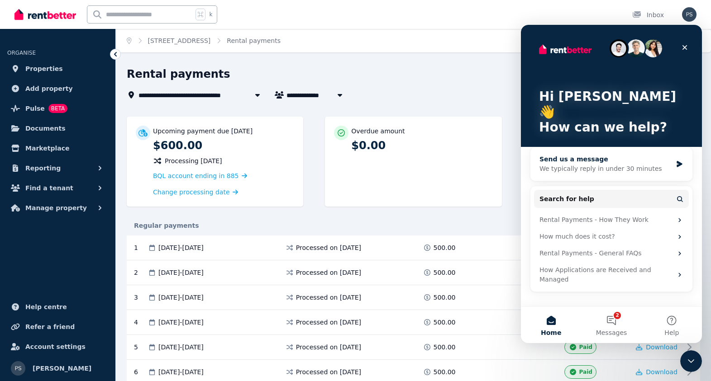
click at [594, 164] on div "We typically reply in under 30 minutes" at bounding box center [605, 169] width 133 height 10
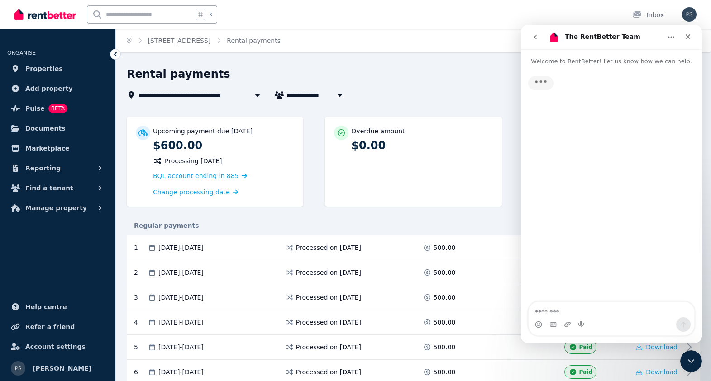
scroll to position [14, 0]
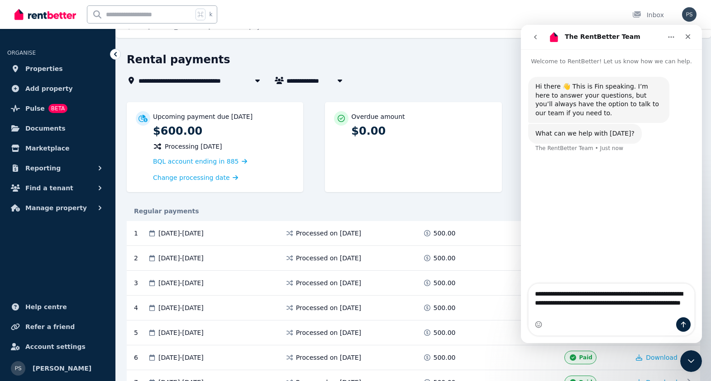
type textarea "**********"
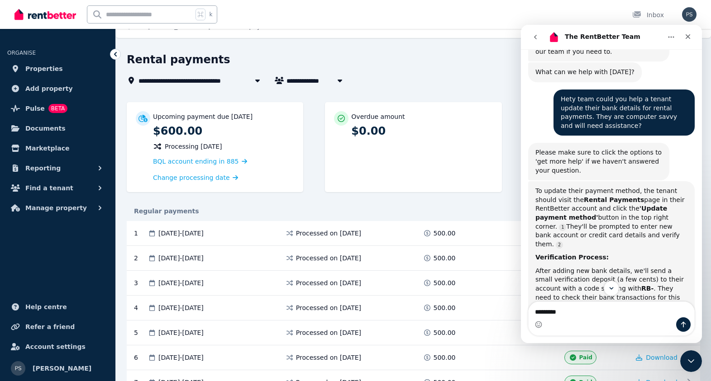
scroll to position [200, 0]
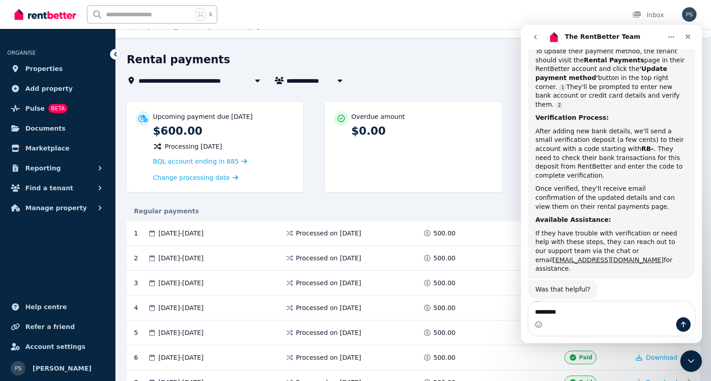
type textarea "********"
drag, startPoint x: 605, startPoint y: 252, endPoint x: 534, endPoint y: 252, distance: 70.6
click at [534, 252] on div "To update their payment method, the tenant should visit the Rental Payments pag…" at bounding box center [611, 161] width 166 height 238
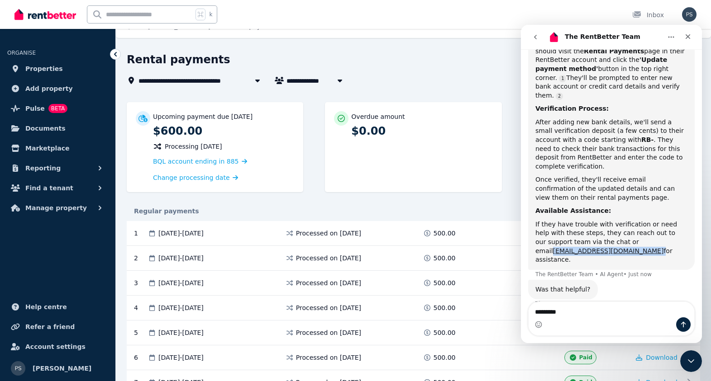
copy div "[EMAIL_ADDRESS][DOMAIN_NAME]"
click at [660, 176] on div "Once verified, they'll receive email confirmation of the updated details and ca…" at bounding box center [611, 189] width 152 height 27
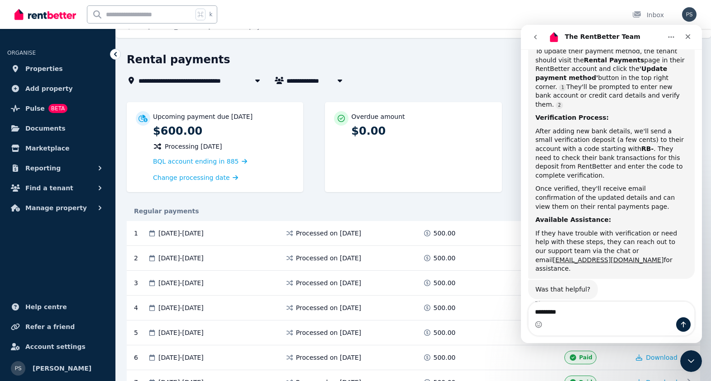
click at [537, 37] on icon "go back" at bounding box center [535, 36] width 7 height 7
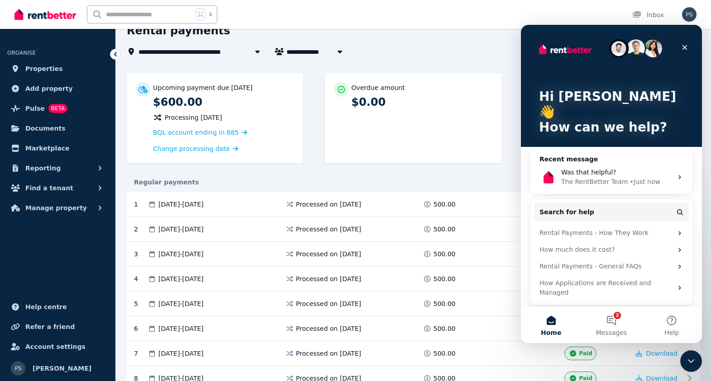
scroll to position [45, 0]
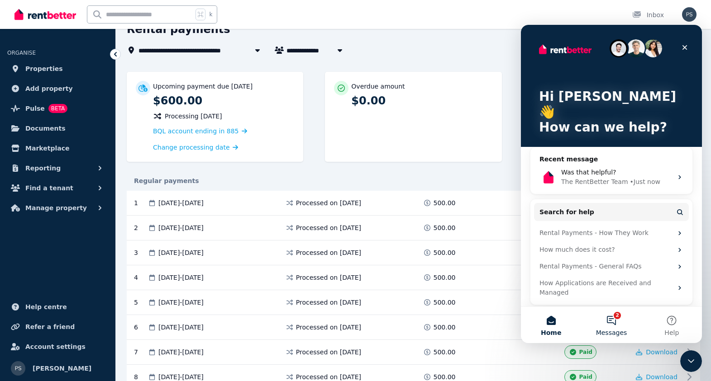
click at [615, 317] on button "2 Messages" at bounding box center [611, 325] width 60 height 36
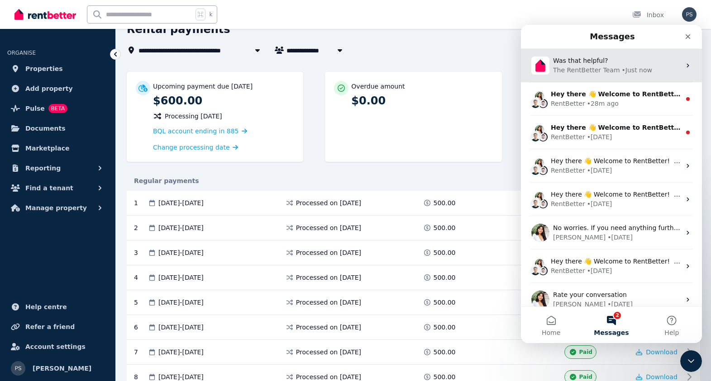
click at [618, 57] on div "Was that helpful?" at bounding box center [617, 61] width 128 height 10
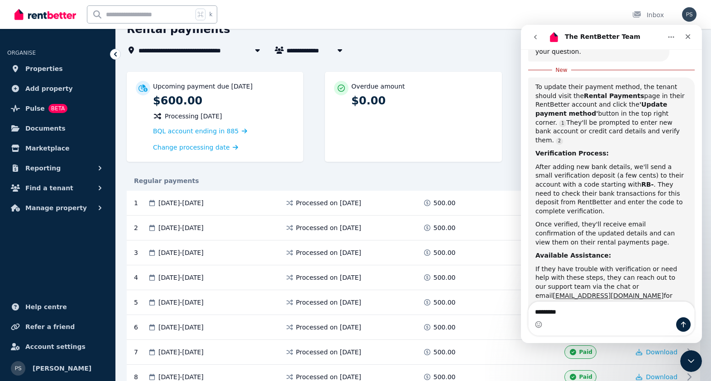
scroll to position [197, 0]
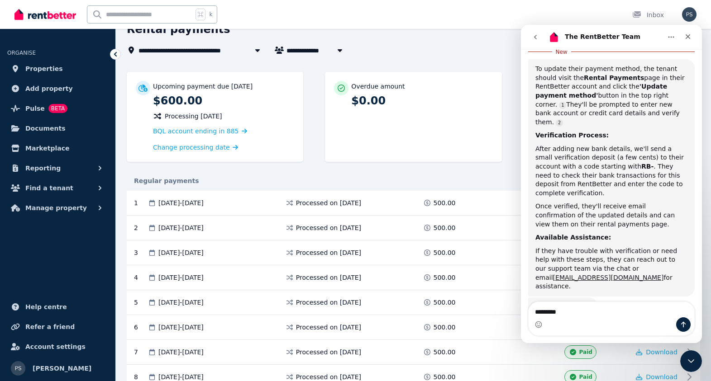
drag, startPoint x: 576, startPoint y: 311, endPoint x: 616, endPoint y: 290, distance: 44.9
click at [527, 311] on div "Thet are ********" at bounding box center [611, 319] width 181 height 34
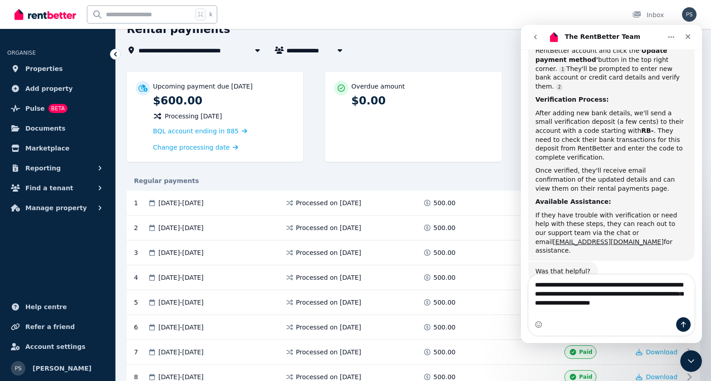
scroll to position [242, 0]
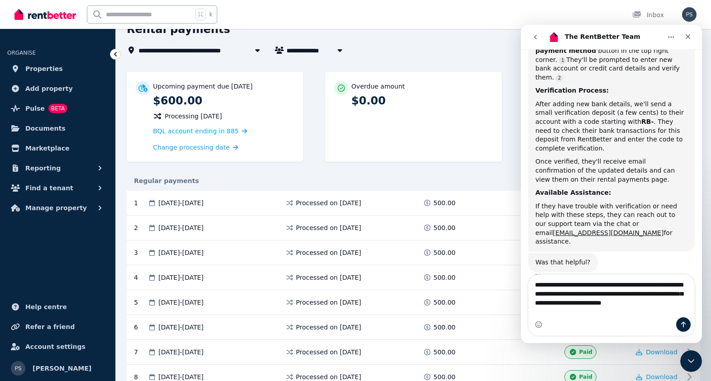
type textarea "**********"
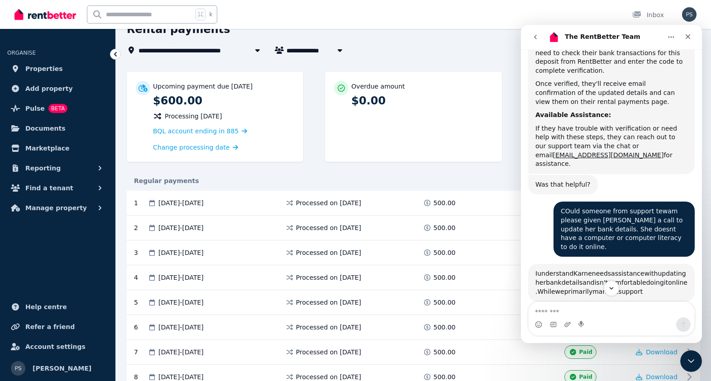
scroll to position [443, 0]
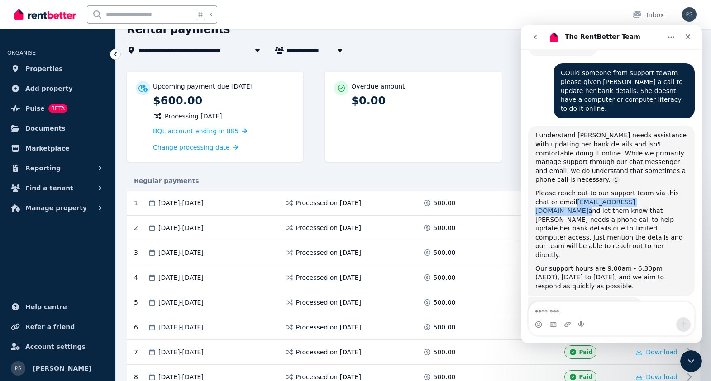
drag, startPoint x: 630, startPoint y: 185, endPoint x: 560, endPoint y: 185, distance: 70.6
click at [560, 189] on div "Please reach out to our support team via this chat or email info@rentbetter.com…" at bounding box center [611, 224] width 152 height 71
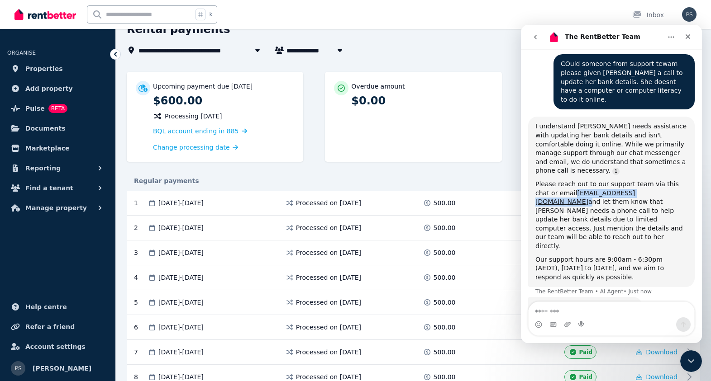
copy div "[EMAIL_ADDRESS][DOMAIN_NAME]"
click at [684, 36] on icon "Close" at bounding box center [687, 36] width 7 height 7
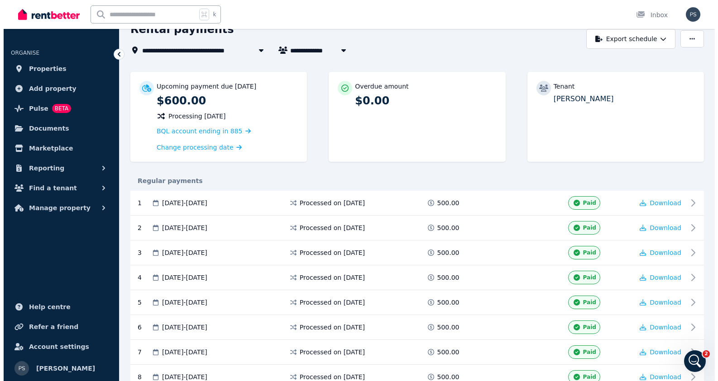
scroll to position [0, 0]
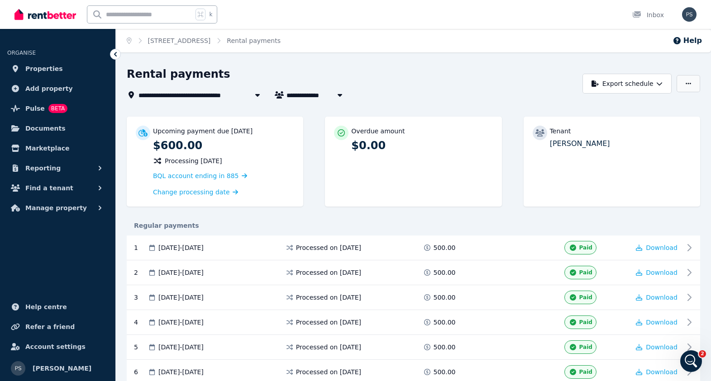
click at [691, 83] on button "button" at bounding box center [688, 83] width 24 height 17
drag, startPoint x: 690, startPoint y: 18, endPoint x: 686, endPoint y: 20, distance: 4.9
click at [690, 18] on img "button" at bounding box center [689, 14] width 14 height 14
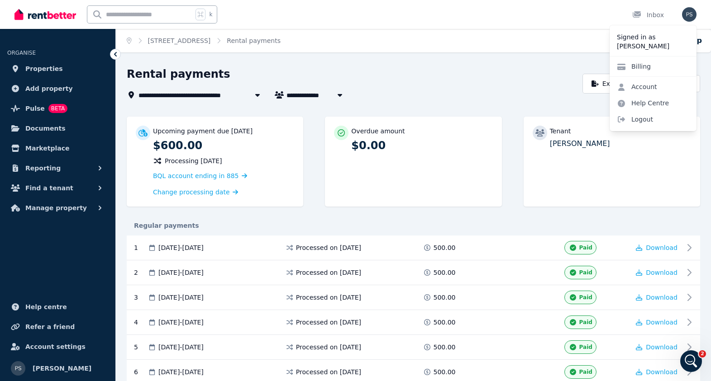
click at [533, 72] on div "Rental payments" at bounding box center [352, 75] width 451 height 17
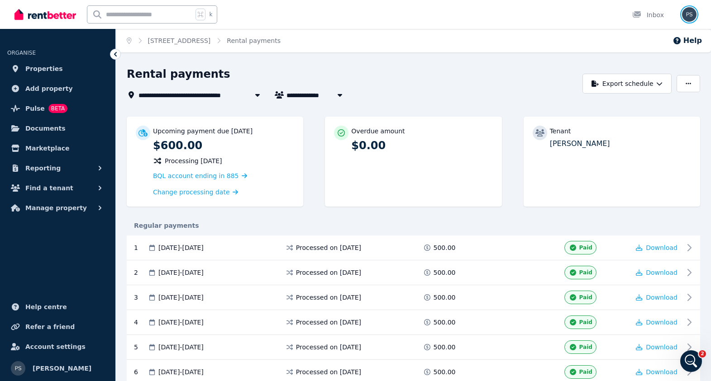
click at [688, 14] on img "button" at bounding box center [689, 14] width 14 height 14
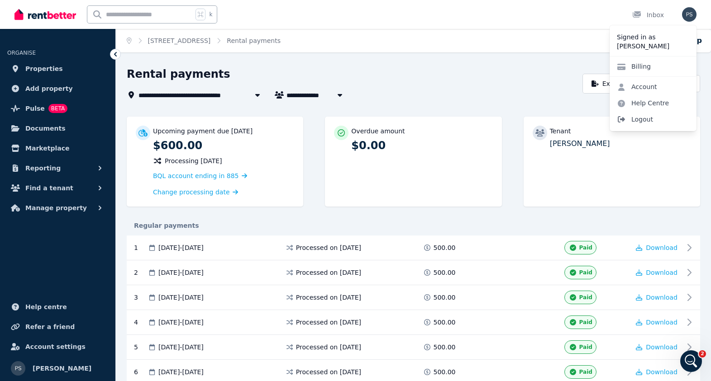
drag, startPoint x: 636, startPoint y: 103, endPoint x: 636, endPoint y: 117, distance: 14.0
click at [636, 103] on link "Help Centre" at bounding box center [642, 103] width 67 height 16
click at [653, 102] on link "Help Centre" at bounding box center [642, 103] width 67 height 16
click at [460, 95] on div "**********" at bounding box center [352, 95] width 451 height 11
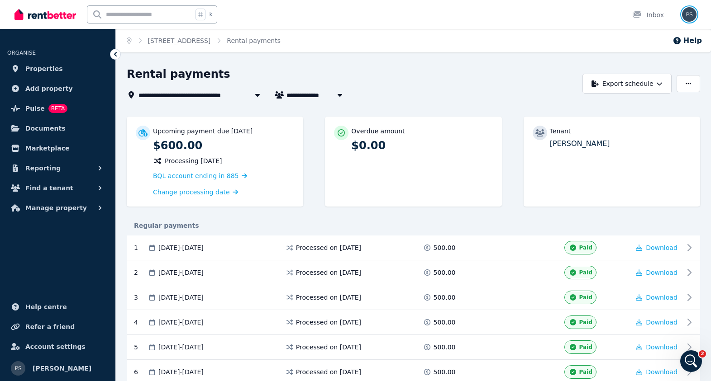
click at [685, 14] on img "button" at bounding box center [689, 14] width 14 height 14
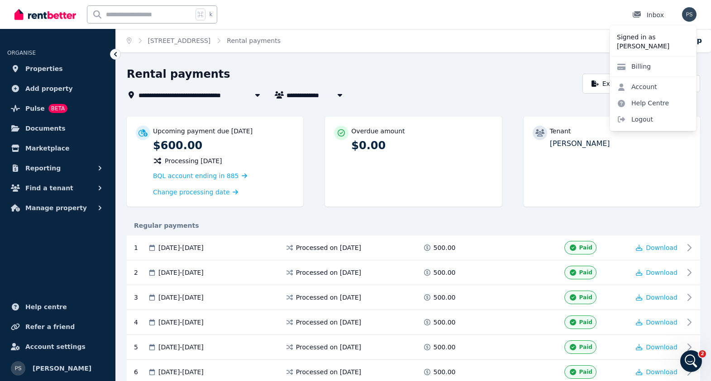
click at [659, 17] on div "Inbox" at bounding box center [648, 14] width 32 height 9
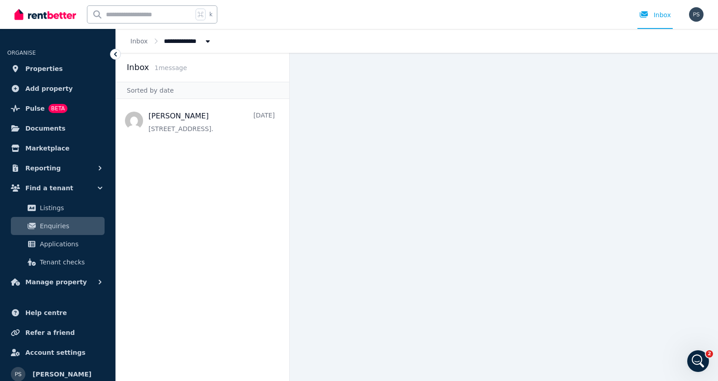
click at [64, 226] on span "Enquiries" at bounding box center [70, 226] width 61 height 11
click at [40, 315] on span "Help centre" at bounding box center [46, 313] width 42 height 11
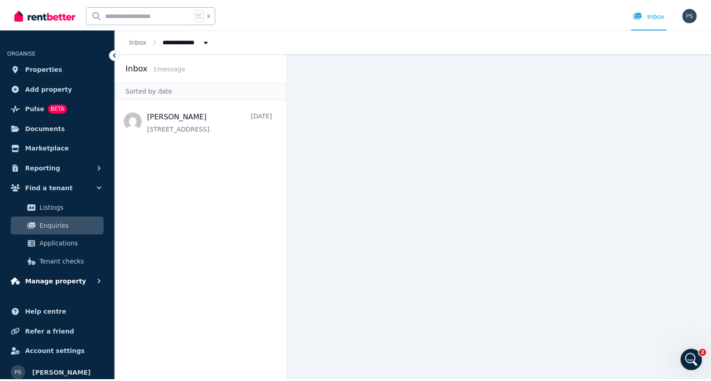
scroll to position [6, 0]
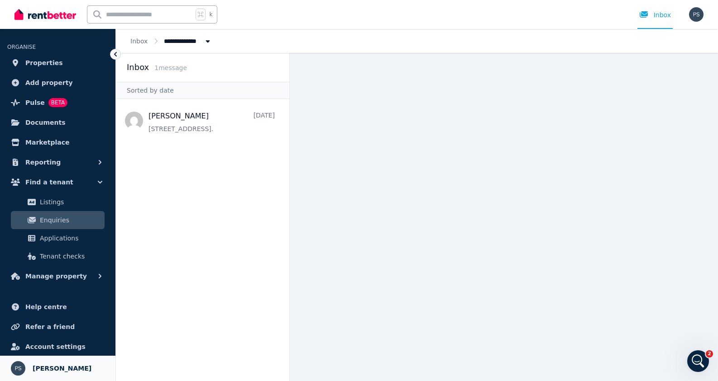
click at [57, 367] on span "[PERSON_NAME]" at bounding box center [62, 368] width 59 height 11
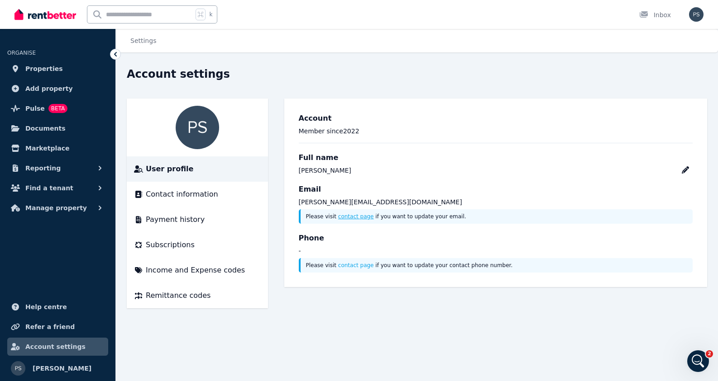
click at [351, 218] on link "contact page" at bounding box center [356, 217] width 36 height 6
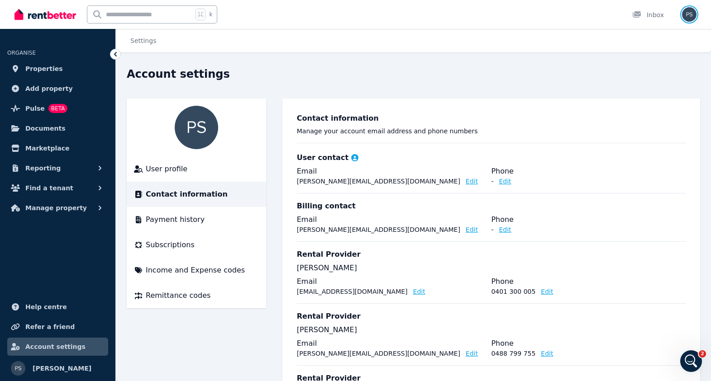
click at [693, 15] on img "button" at bounding box center [689, 14] width 14 height 14
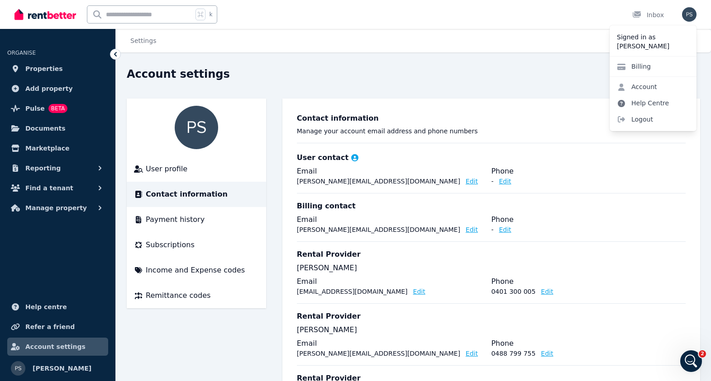
click at [640, 104] on link "Help Centre" at bounding box center [642, 103] width 67 height 16
click at [648, 104] on link "Help Centre" at bounding box center [642, 103] width 67 height 16
click at [655, 105] on link "Help Centre" at bounding box center [642, 103] width 67 height 16
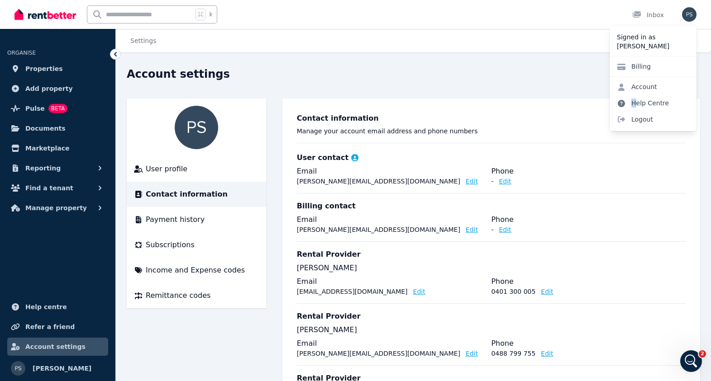
drag, startPoint x: 627, startPoint y: 101, endPoint x: 620, endPoint y: 104, distance: 6.7
click at [627, 101] on link "Help Centre" at bounding box center [642, 103] width 67 height 16
click at [627, 102] on link "Help Centre" at bounding box center [642, 103] width 67 height 16
click at [642, 101] on link "Help Centre" at bounding box center [642, 103] width 67 height 16
click at [657, 104] on link "Help Centre" at bounding box center [642, 103] width 67 height 16
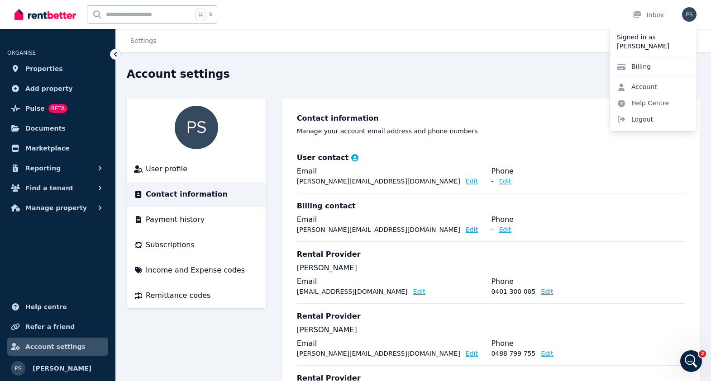
click at [655, 200] on div "Billing contact Email sandhu.pemmy@gmail.com Edit Phone - Edit" at bounding box center [491, 217] width 389 height 48
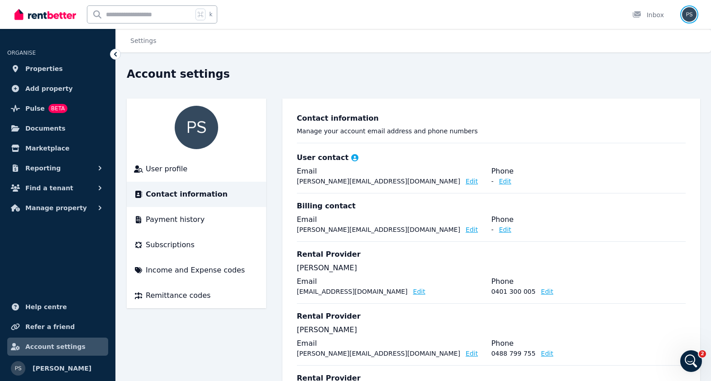
drag, startPoint x: 691, startPoint y: 11, endPoint x: 684, endPoint y: 17, distance: 9.0
click at [691, 12] on img "button" at bounding box center [689, 14] width 14 height 14
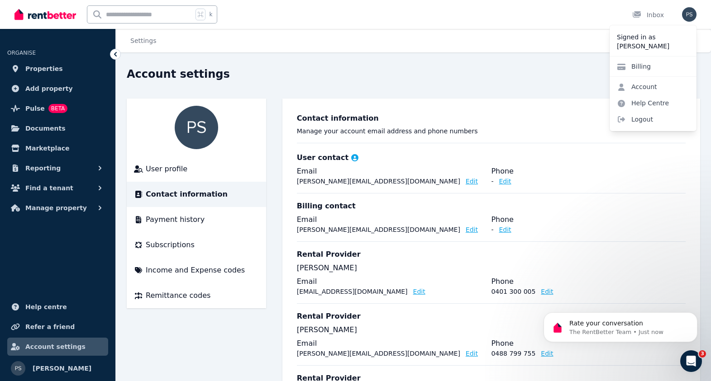
scroll to position [779, 0]
